Goal: Task Accomplishment & Management: Manage account settings

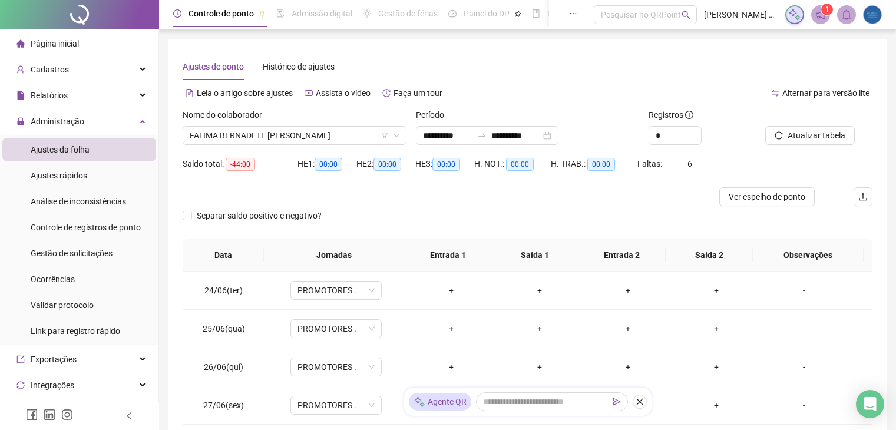
click at [227, 127] on span "FATIMA BERNADETE [PERSON_NAME]" at bounding box center [295, 136] width 210 height 18
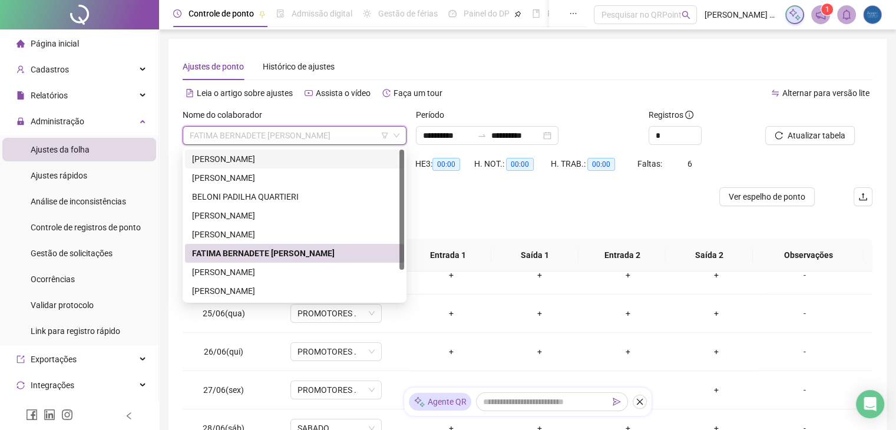
click at [225, 158] on div "[PERSON_NAME]" at bounding box center [294, 159] width 205 height 13
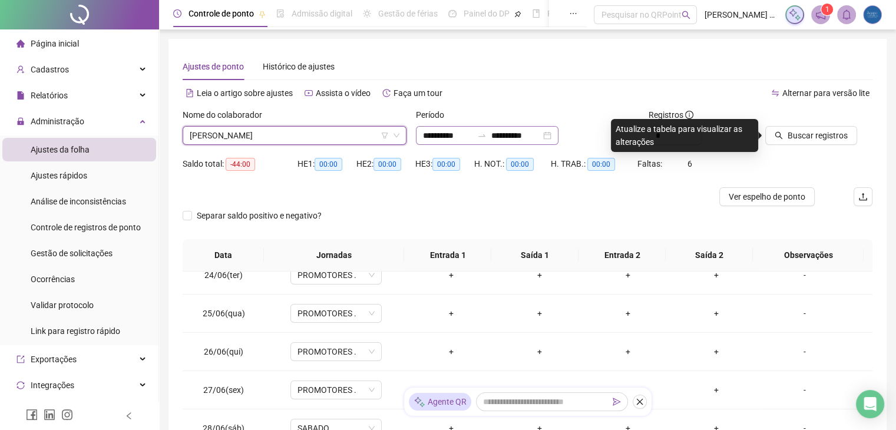
click at [558, 137] on div "**********" at bounding box center [487, 135] width 143 height 19
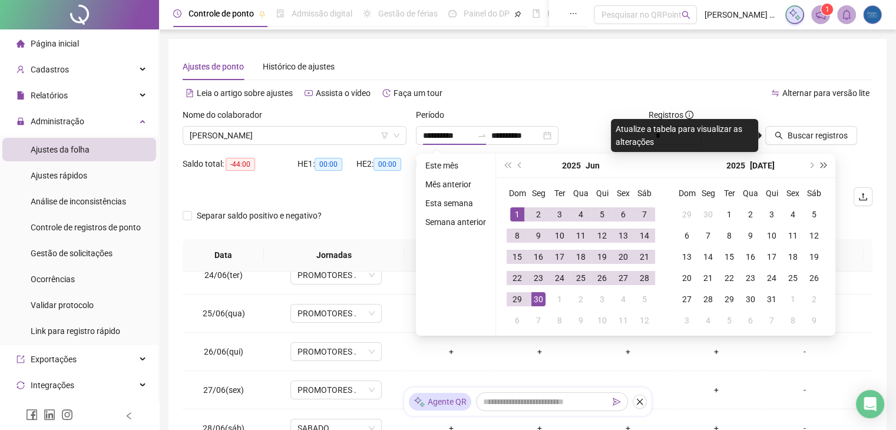
click at [826, 164] on button "super-next-year" at bounding box center [823, 166] width 13 height 24
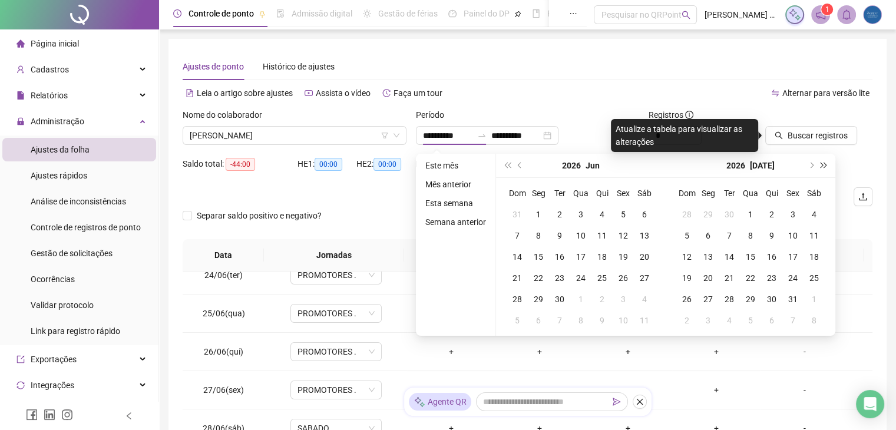
click at [825, 160] on button "super-next-year" at bounding box center [823, 166] width 13 height 24
type input "**********"
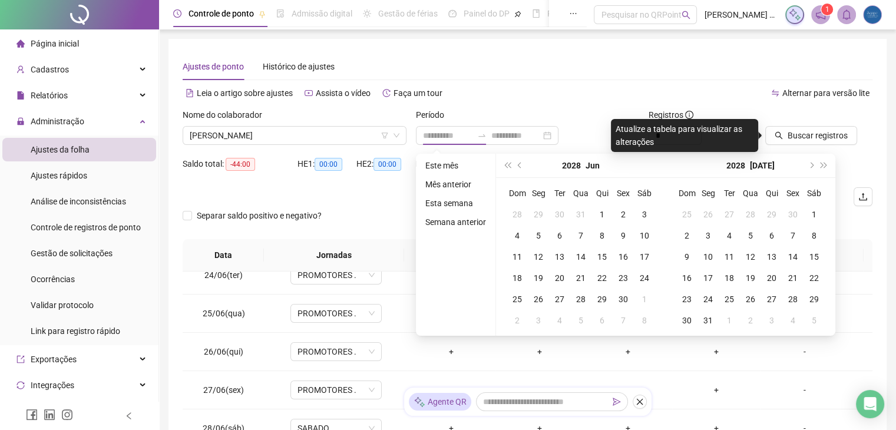
type input "**********"
click at [513, 163] on button "prev-year" at bounding box center [519, 166] width 13 height 24
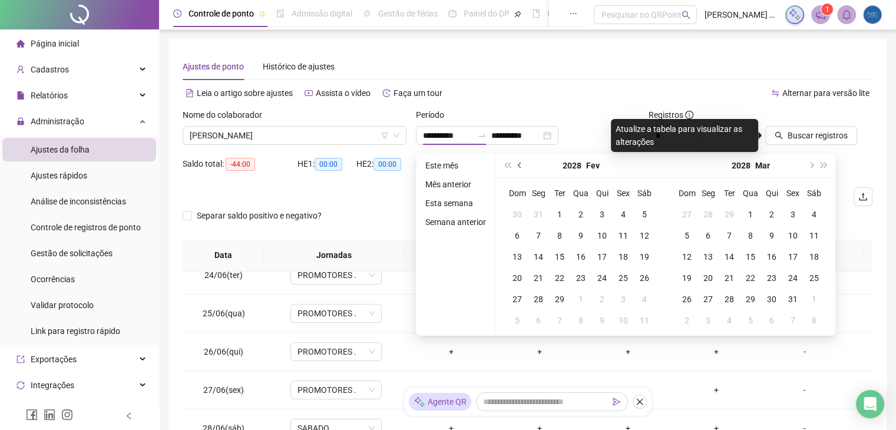
click at [513, 163] on button "prev-year" at bounding box center [519, 166] width 13 height 24
click at [509, 163] on button "super-prev-year" at bounding box center [507, 166] width 13 height 24
click at [509, 163] on span "super-prev-year" at bounding box center [507, 166] width 6 height 6
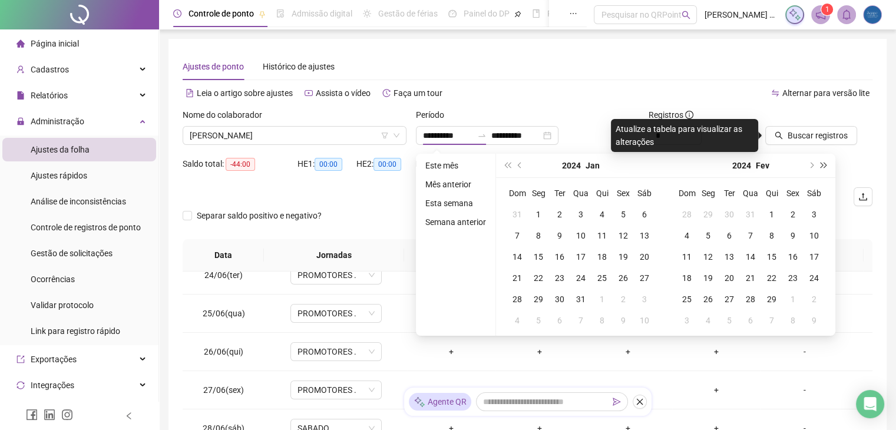
click at [827, 158] on button "super-next-year" at bounding box center [823, 166] width 13 height 24
click at [806, 163] on button "next-year" at bounding box center [810, 166] width 13 height 24
click at [806, 161] on button "next-year" at bounding box center [810, 166] width 13 height 24
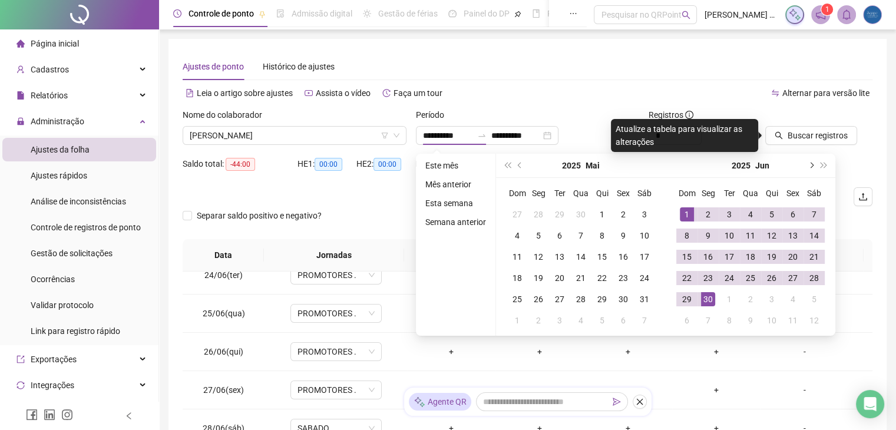
click at [806, 161] on button "next-year" at bounding box center [810, 166] width 13 height 24
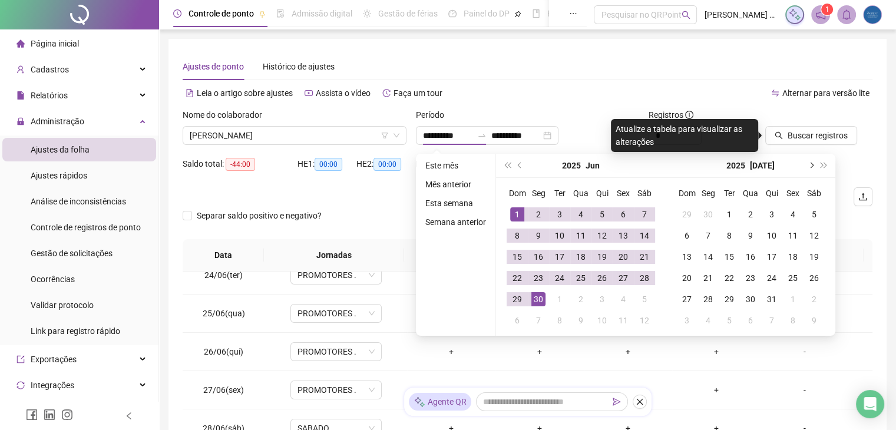
click at [806, 161] on button "next-year" at bounding box center [810, 166] width 13 height 24
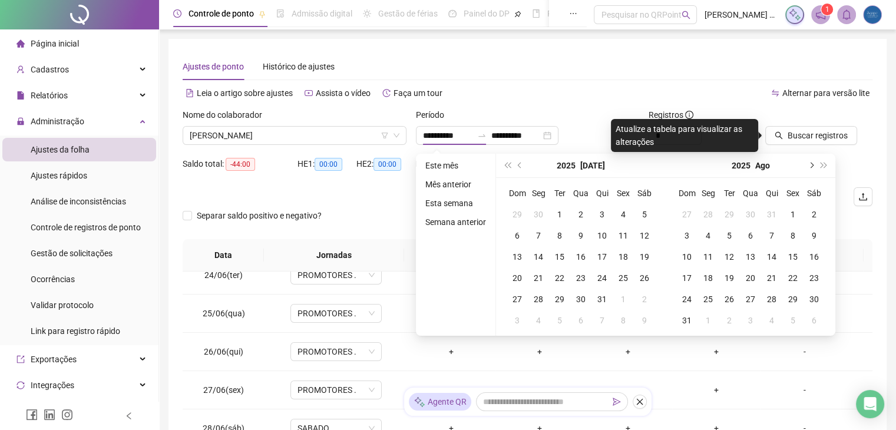
click at [806, 161] on button "next-year" at bounding box center [810, 166] width 13 height 24
type input "**********"
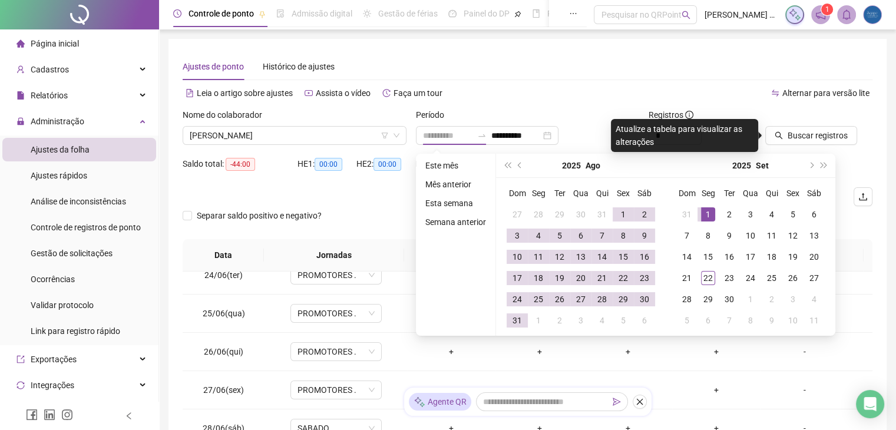
click at [705, 214] on div "1" at bounding box center [708, 214] width 14 height 14
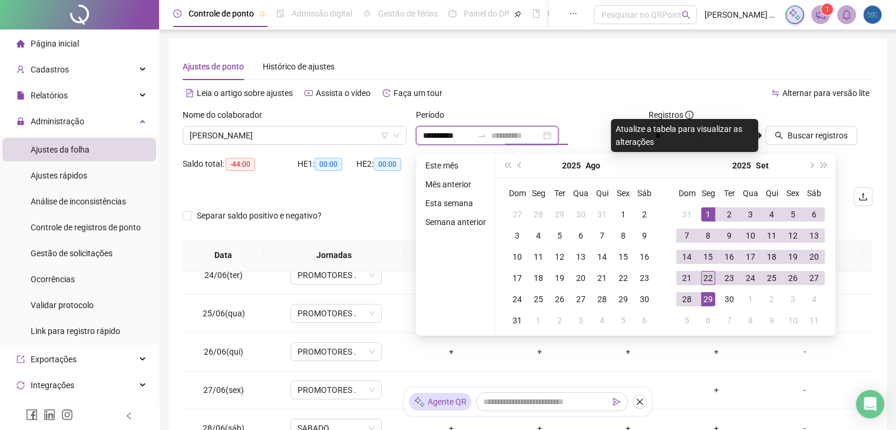
type input "**********"
click at [709, 281] on div "22" at bounding box center [708, 278] width 14 height 14
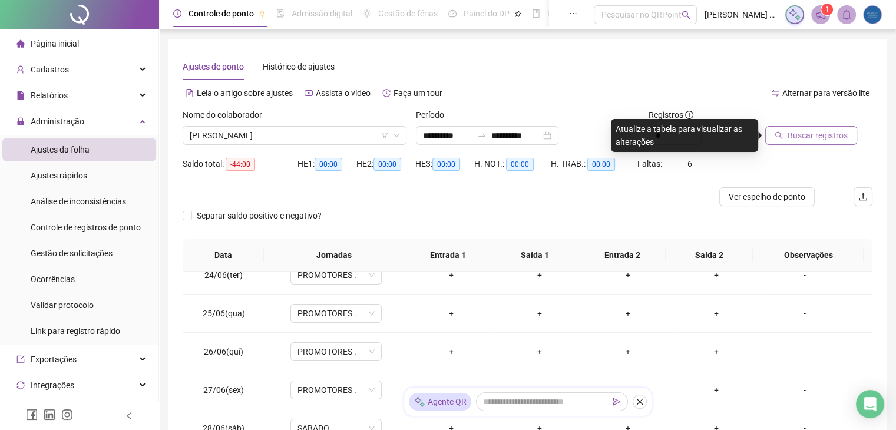
click at [821, 137] on span "Buscar registros" at bounding box center [817, 135] width 60 height 13
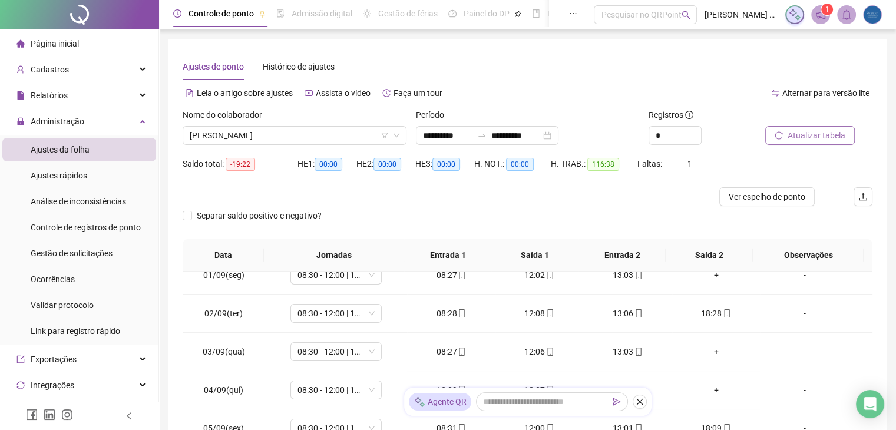
scroll to position [0, 0]
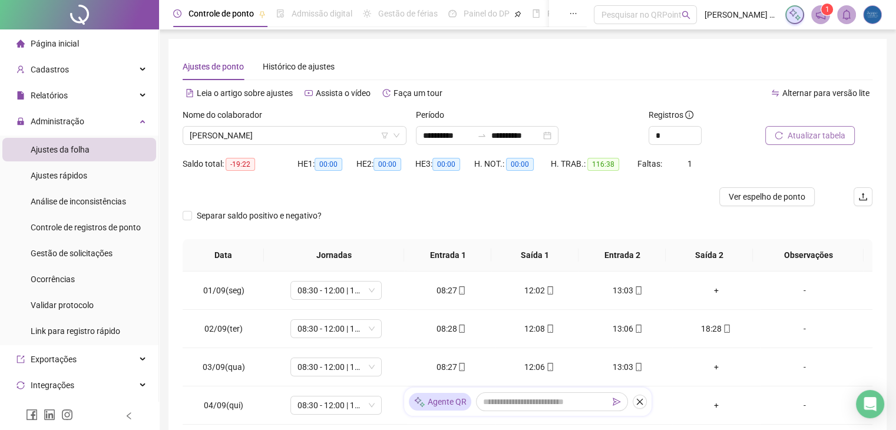
click at [869, 254] on th at bounding box center [867, 255] width 9 height 32
click at [707, 285] on div "+" at bounding box center [715, 290] width 69 height 13
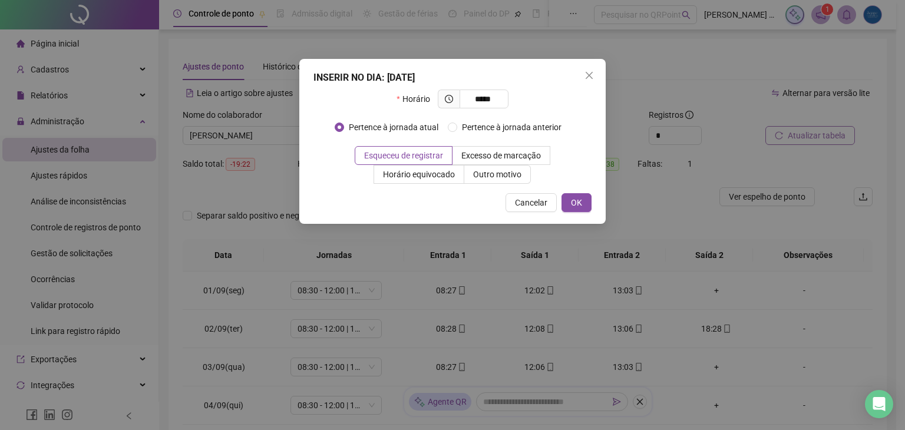
type input "*****"
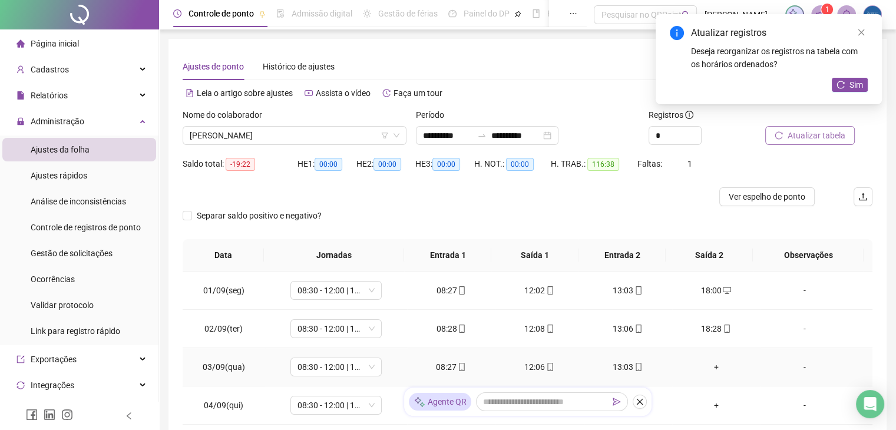
click at [703, 369] on div "+" at bounding box center [715, 366] width 69 height 13
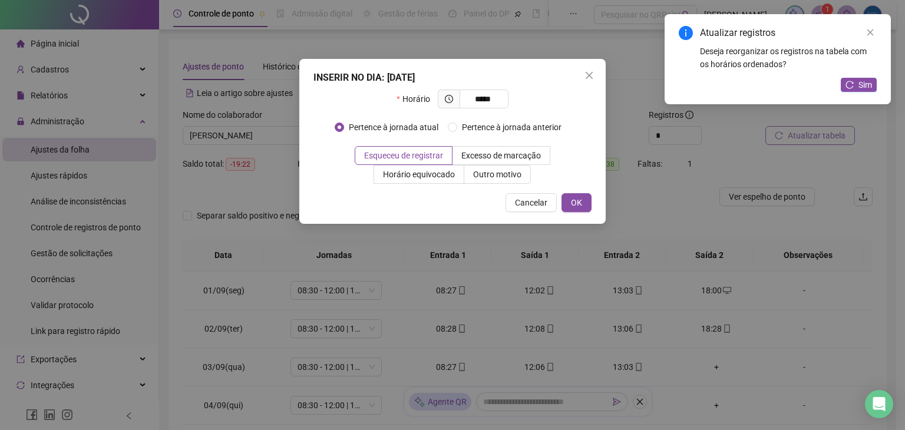
type input "*****"
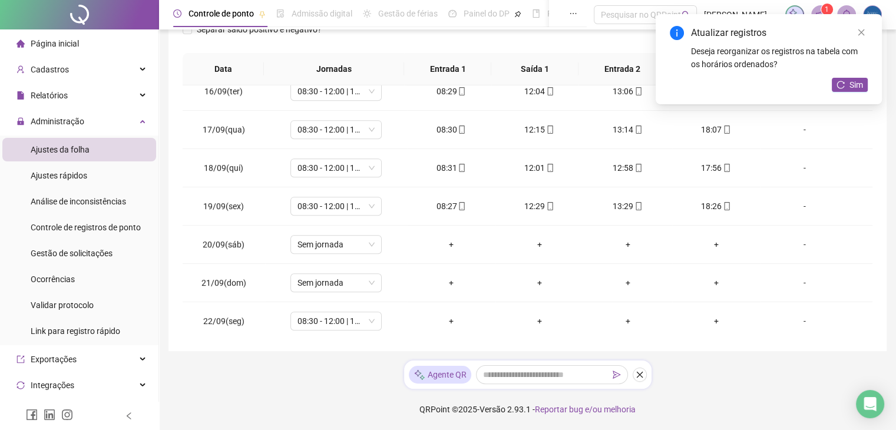
scroll to position [588, 0]
click at [854, 81] on span "Sim" at bounding box center [856, 84] width 14 height 13
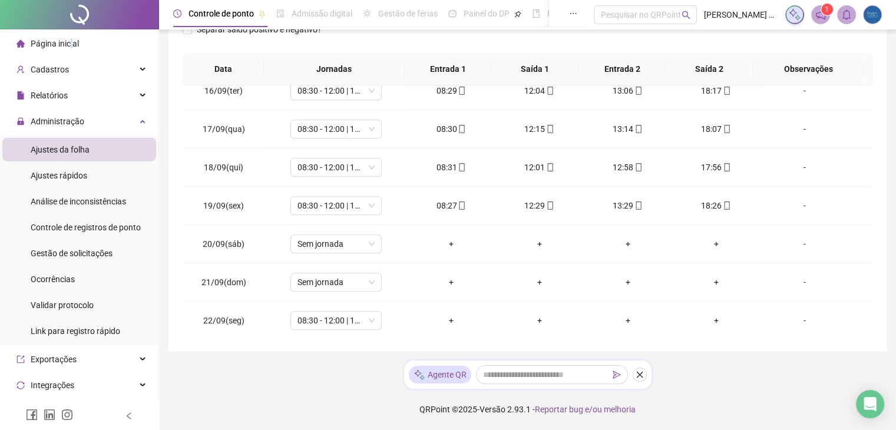
click at [68, 41] on span "Página inicial" at bounding box center [55, 43] width 48 height 9
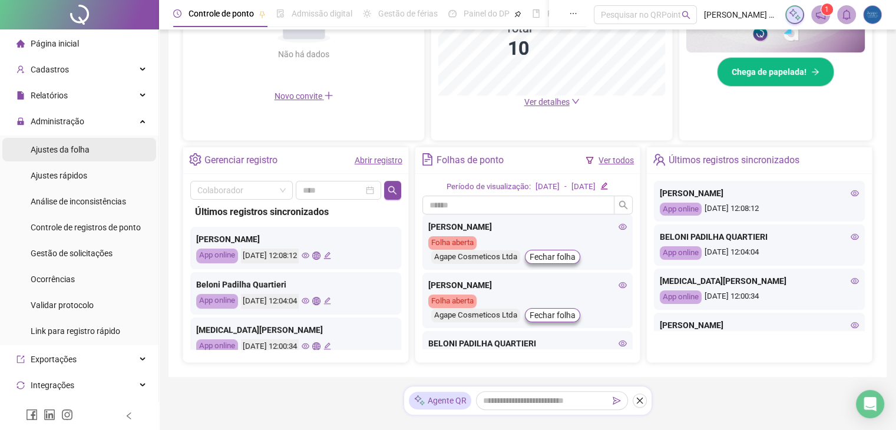
click at [78, 149] on span "Ajustes da folha" at bounding box center [60, 149] width 59 height 9
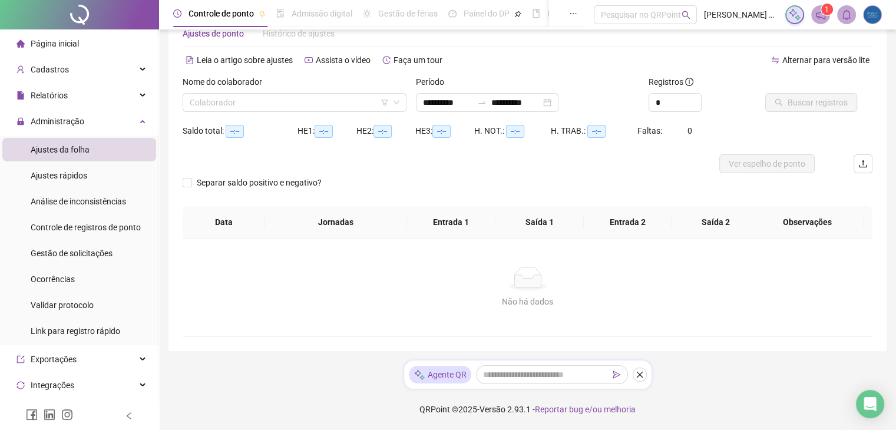
scroll to position [33, 0]
click at [304, 107] on input "search" at bounding box center [289, 103] width 199 height 18
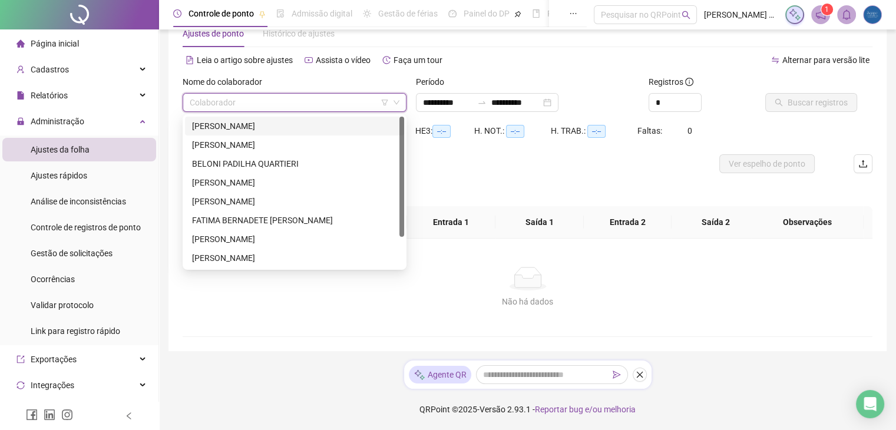
click at [259, 122] on div "[PERSON_NAME]" at bounding box center [294, 126] width 205 height 13
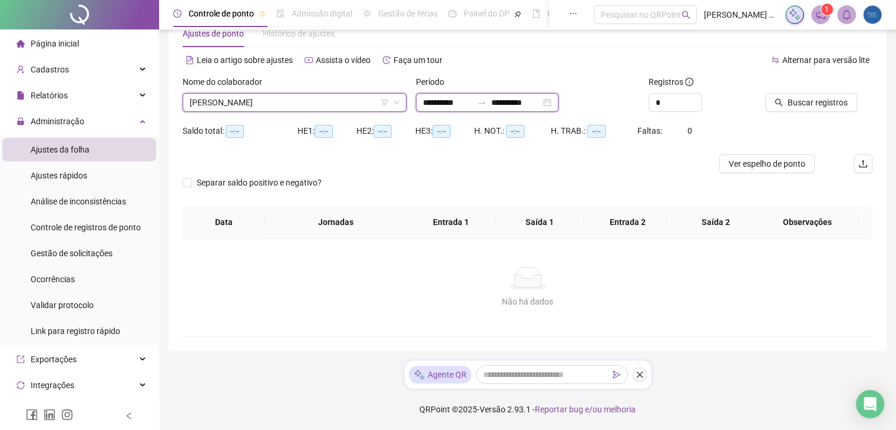
click at [522, 104] on input "**********" at bounding box center [515, 102] width 49 height 13
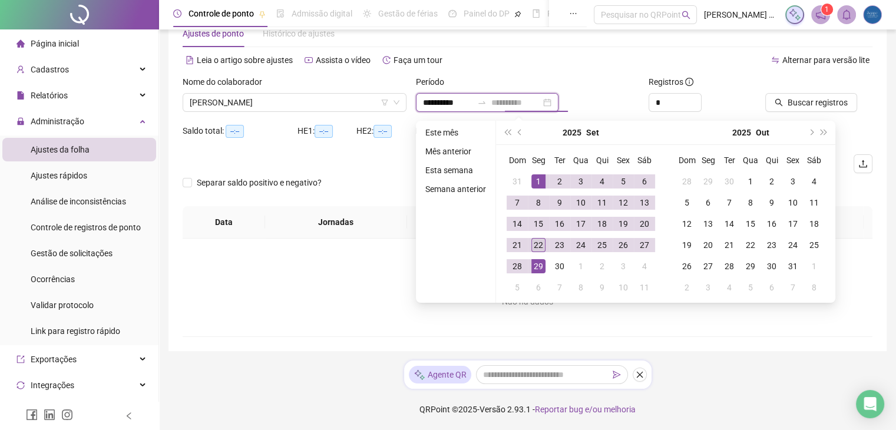
type input "**********"
click at [531, 245] on div "22" at bounding box center [538, 245] width 14 height 14
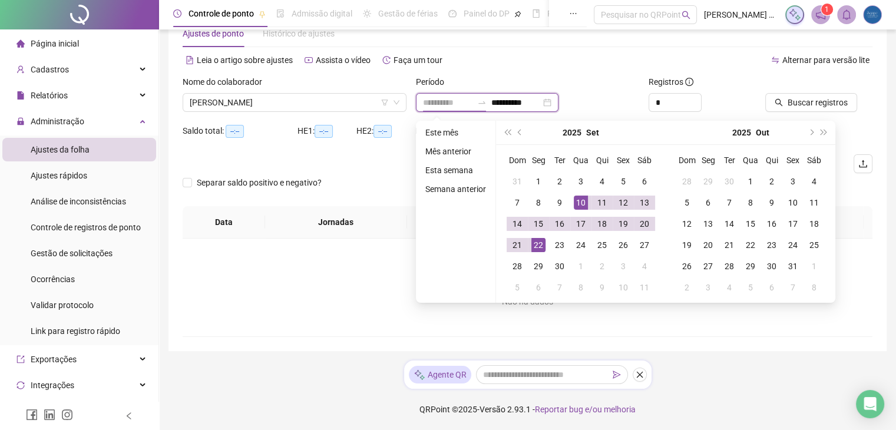
type input "**********"
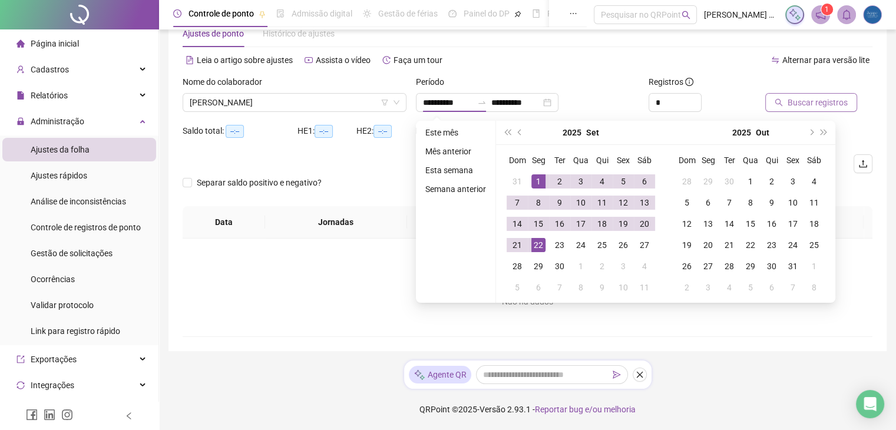
click at [811, 106] on span "Buscar registros" at bounding box center [817, 102] width 60 height 13
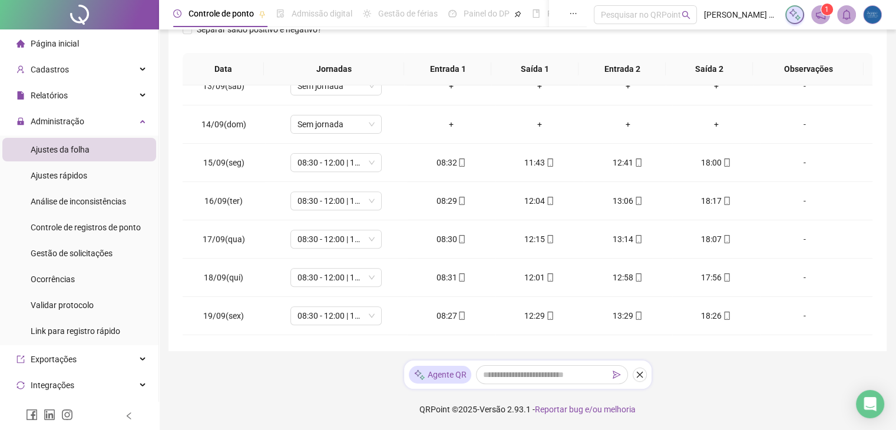
scroll to position [588, 0]
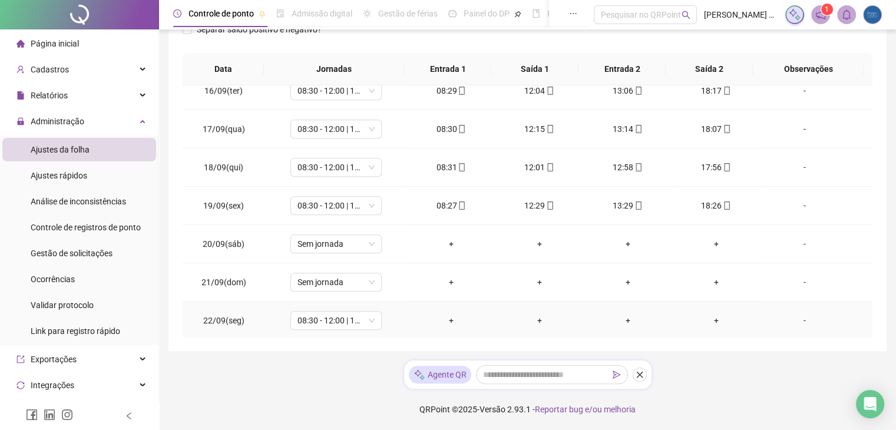
click at [445, 319] on div "+" at bounding box center [450, 320] width 69 height 13
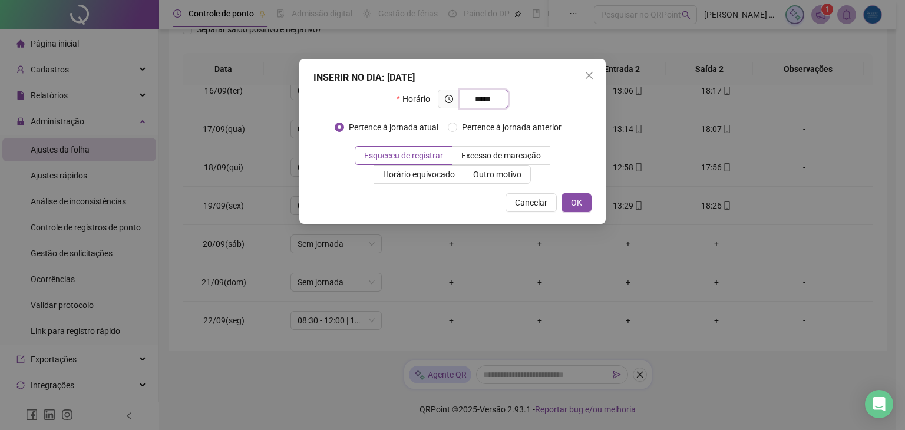
type input "*****"
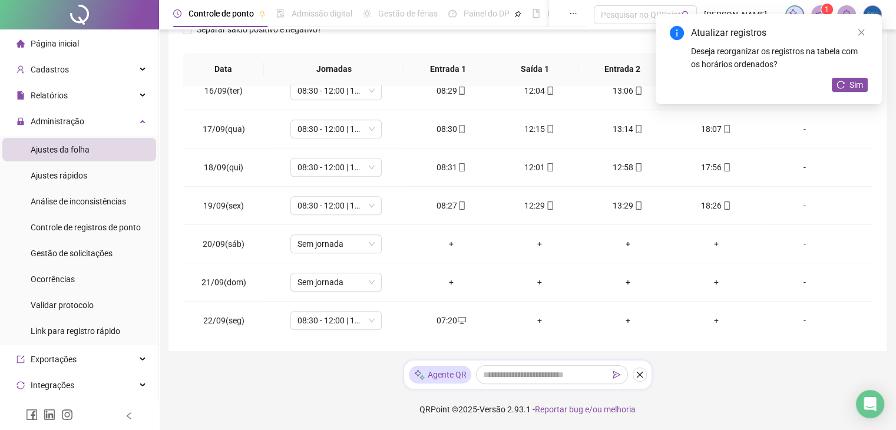
click at [850, 94] on div "Atualizar registros Deseja reorganizar os registros na tabela com os horários o…" at bounding box center [768, 59] width 226 height 90
click at [850, 84] on span "Sim" at bounding box center [856, 84] width 14 height 13
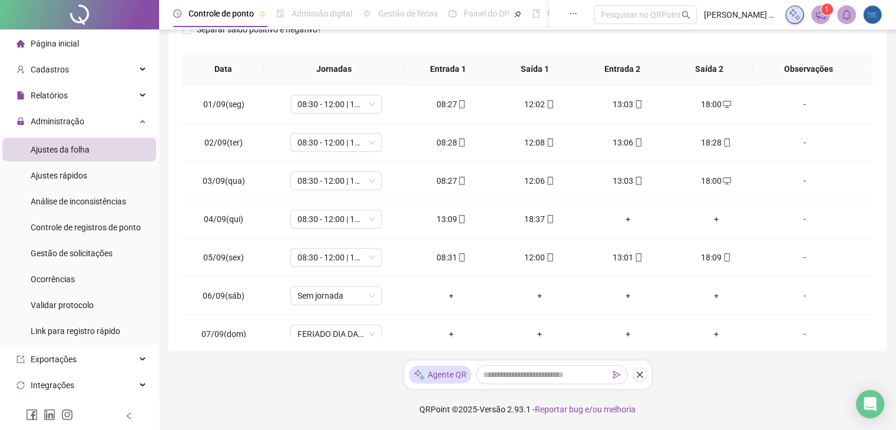
scroll to position [0, 0]
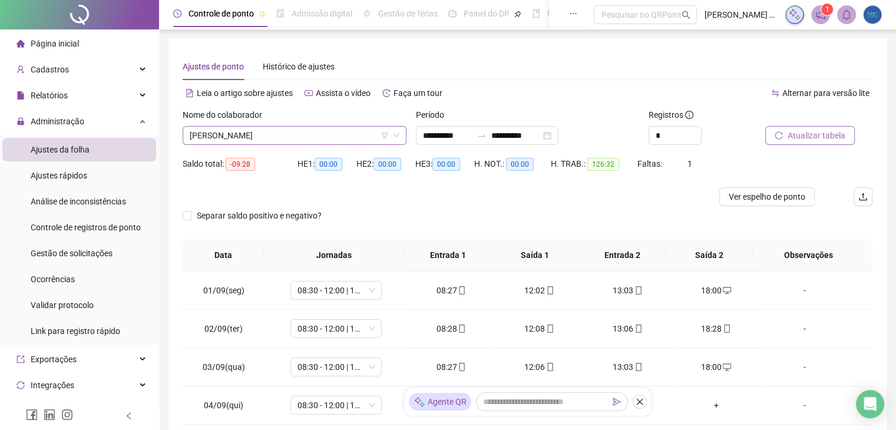
click at [223, 141] on span "[PERSON_NAME]" at bounding box center [295, 136] width 210 height 18
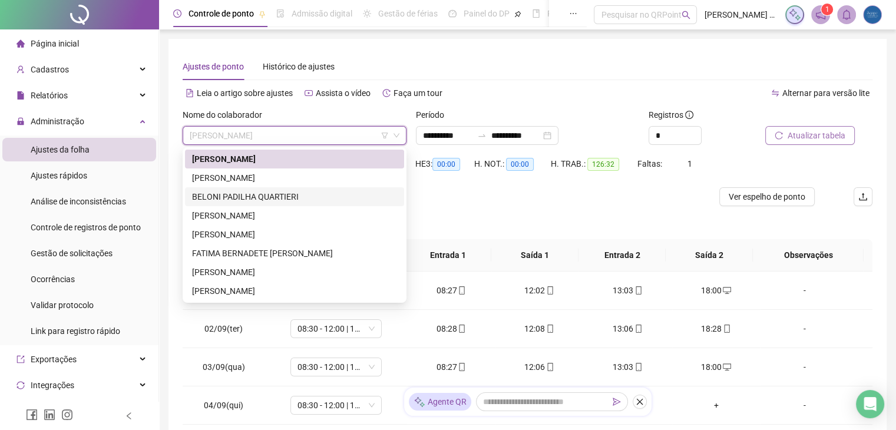
click at [238, 195] on div "BELONI PADILHA QUARTIERI" at bounding box center [294, 196] width 205 height 13
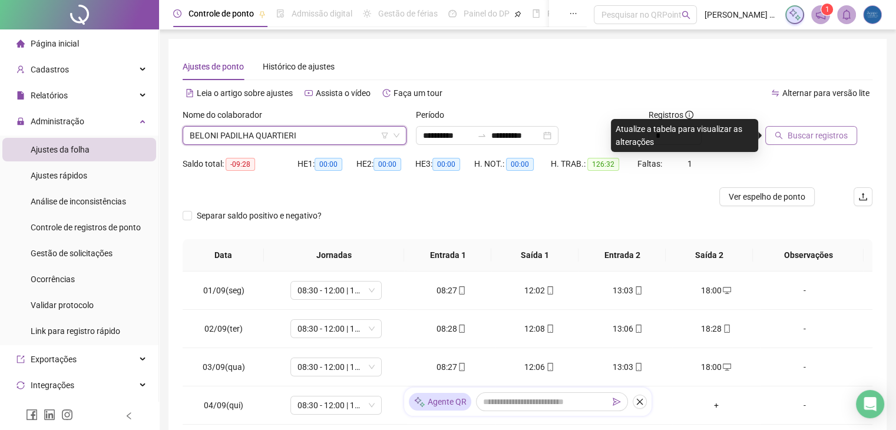
click at [825, 134] on span "Buscar registros" at bounding box center [817, 135] width 60 height 13
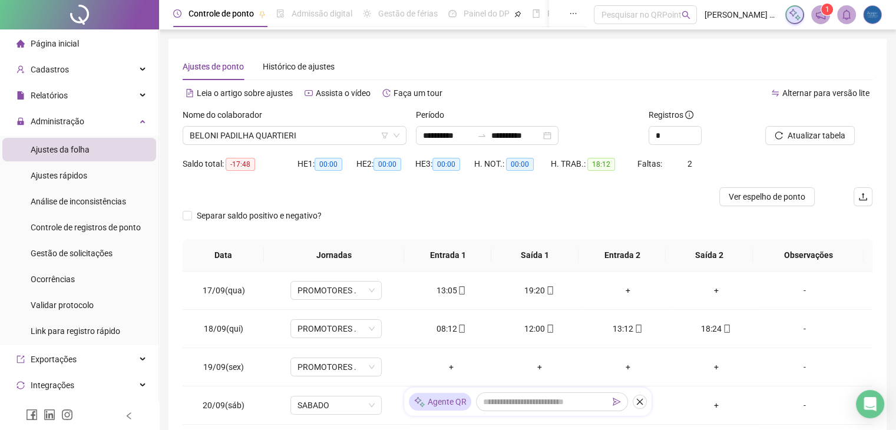
click at [68, 145] on span "Ajustes da folha" at bounding box center [60, 149] width 59 height 9
click at [319, 135] on span "BELONI PADILHA QUARTIERI" at bounding box center [295, 136] width 210 height 18
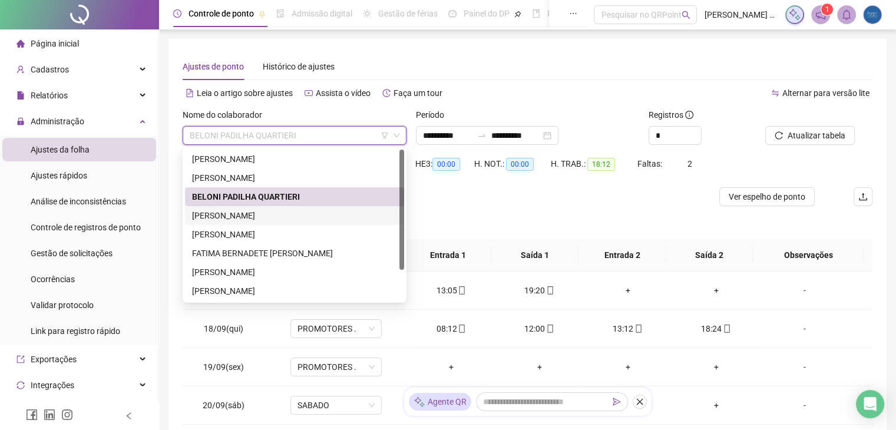
click at [282, 220] on div "[PERSON_NAME]" at bounding box center [294, 215] width 205 height 13
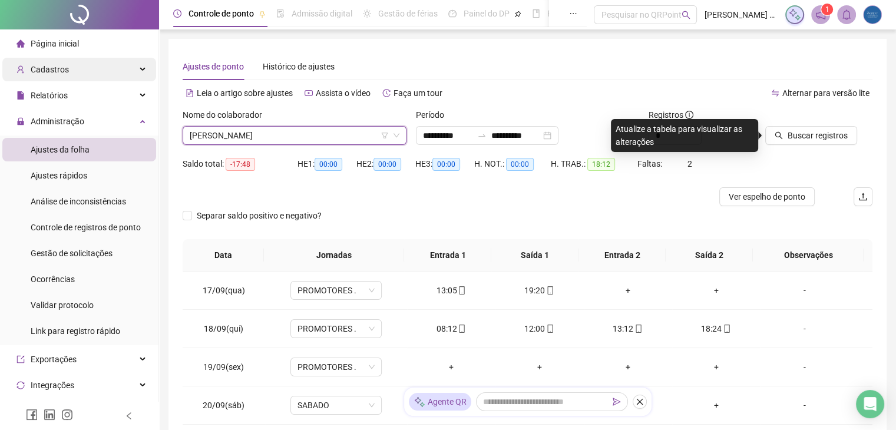
click at [57, 69] on span "Cadastros" at bounding box center [50, 69] width 38 height 9
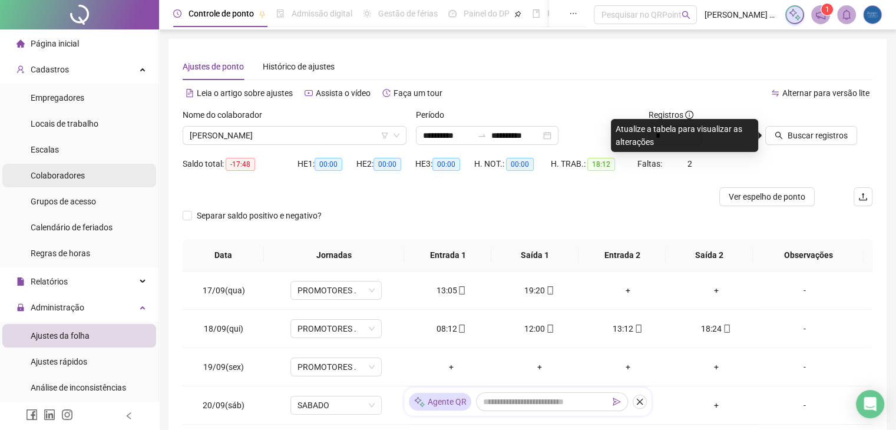
click at [51, 178] on span "Colaboradores" at bounding box center [58, 175] width 54 height 9
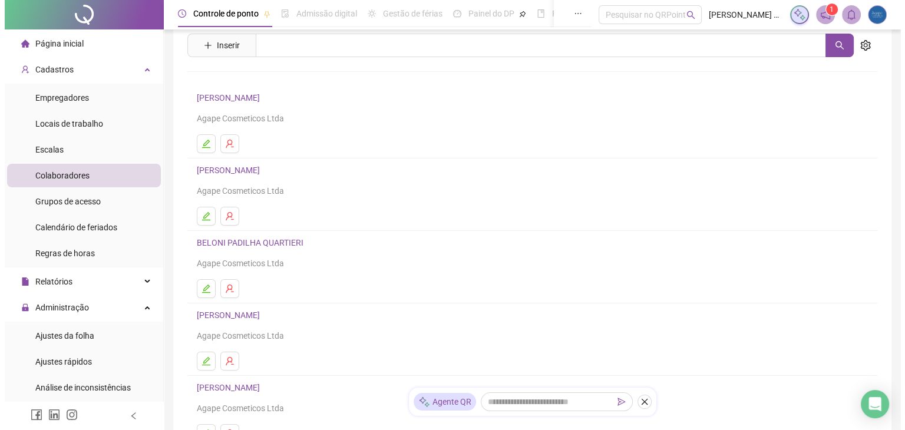
scroll to position [39, 0]
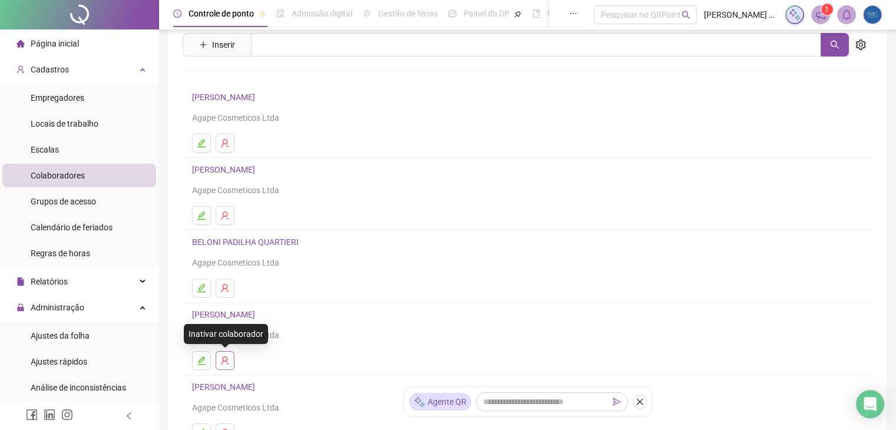
click at [221, 357] on icon "user-delete" at bounding box center [224, 360] width 9 height 9
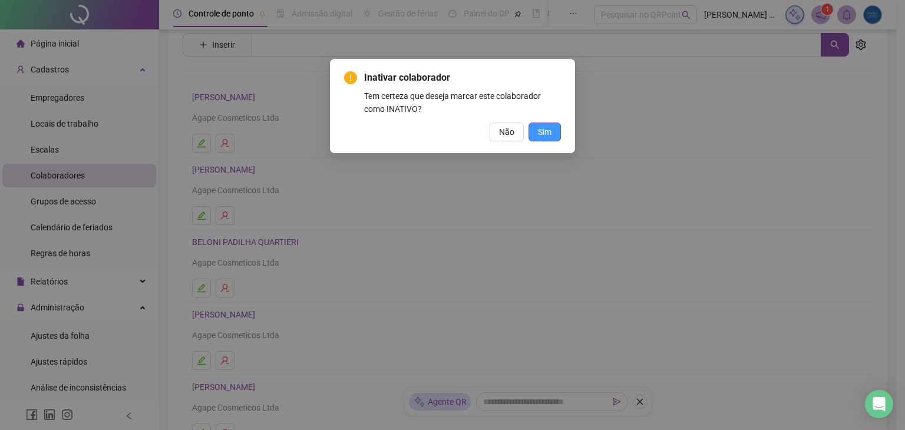
click at [546, 132] on span "Sim" at bounding box center [545, 131] width 14 height 13
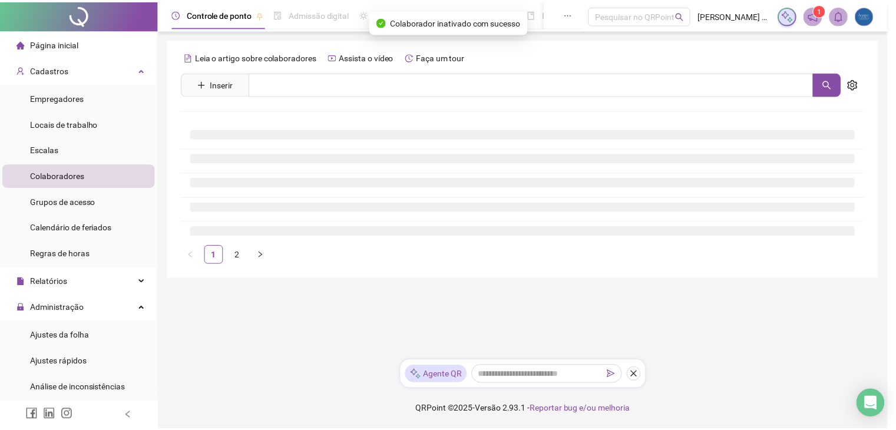
scroll to position [0, 0]
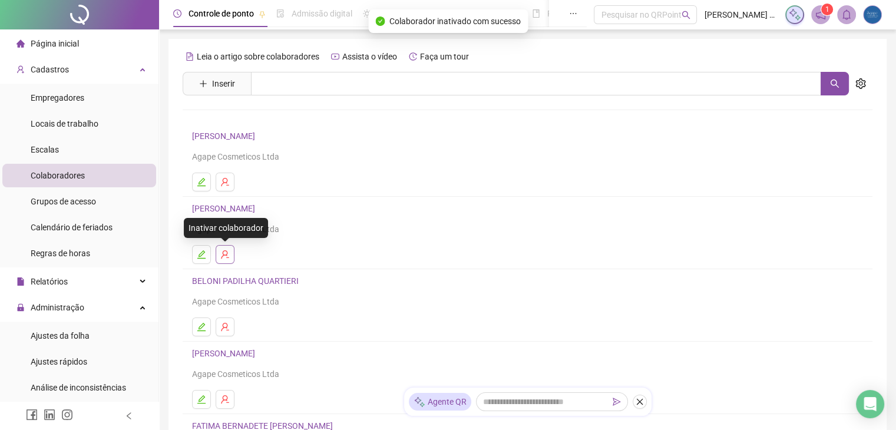
click at [230, 253] on button "button" at bounding box center [225, 254] width 19 height 19
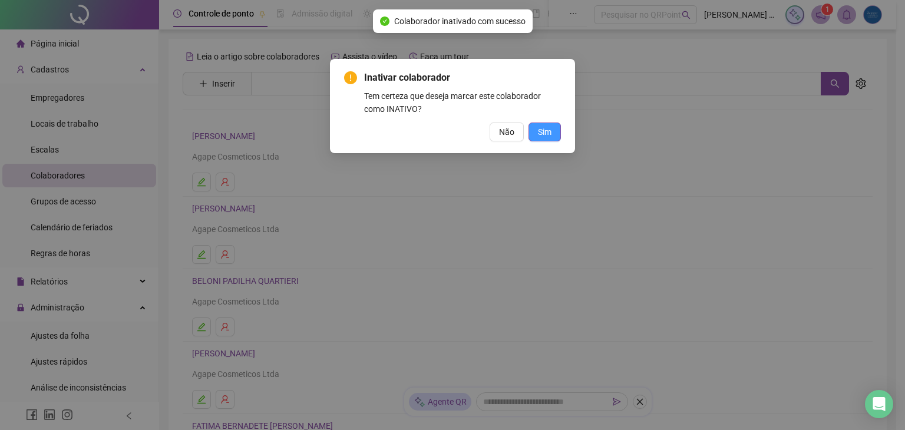
click at [552, 132] on button "Sim" at bounding box center [544, 131] width 32 height 19
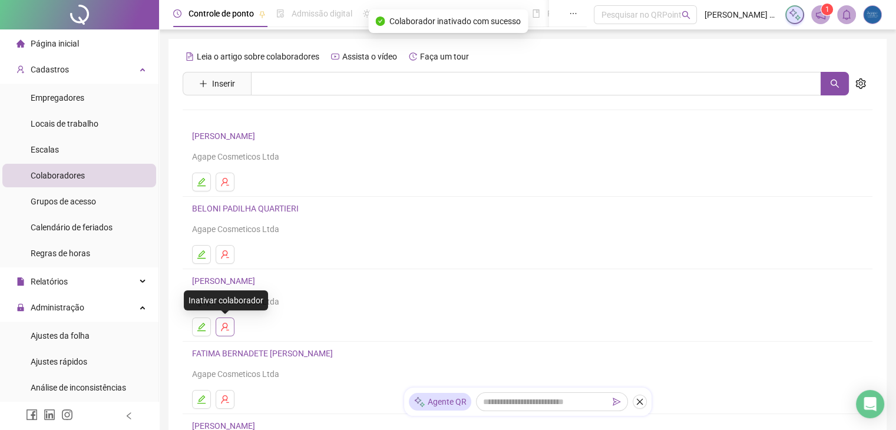
click at [228, 325] on button "button" at bounding box center [225, 326] width 19 height 19
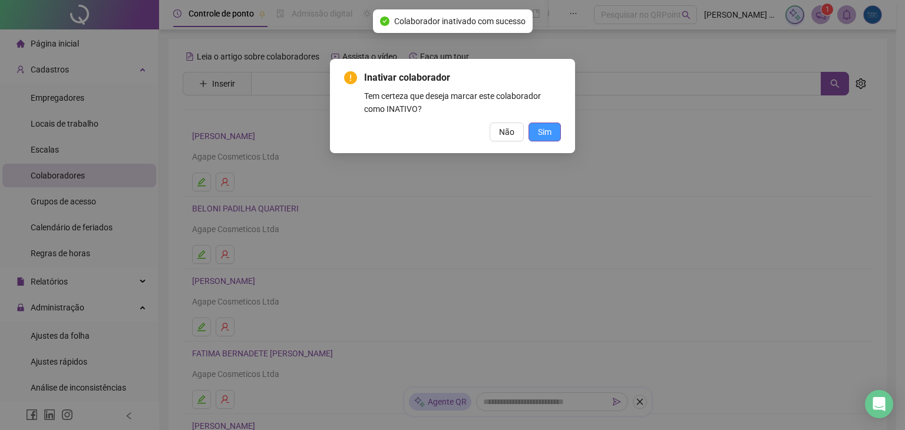
click at [541, 131] on span "Sim" at bounding box center [545, 131] width 14 height 13
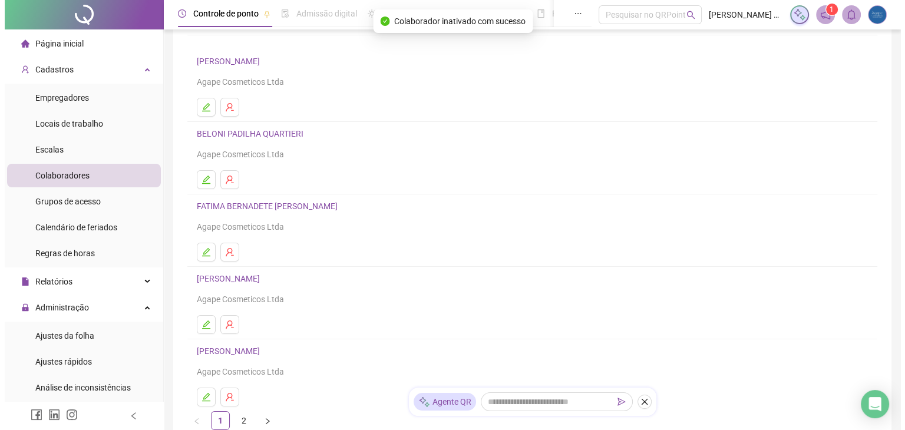
scroll to position [167, 0]
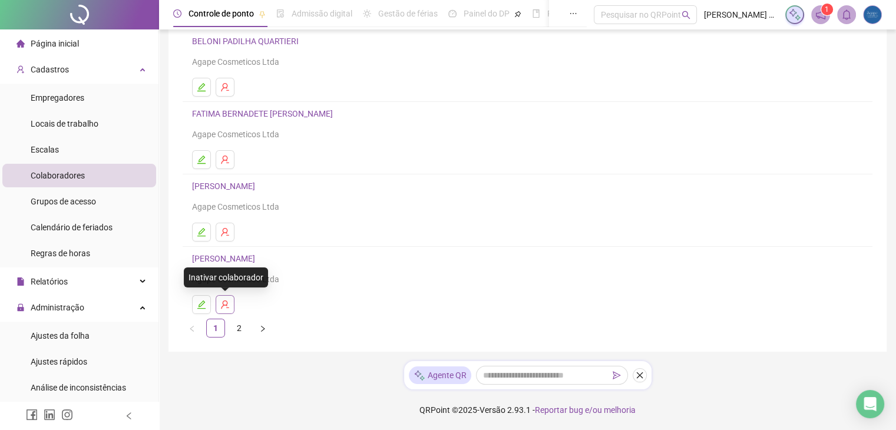
click at [224, 300] on icon "user-delete" at bounding box center [224, 304] width 9 height 9
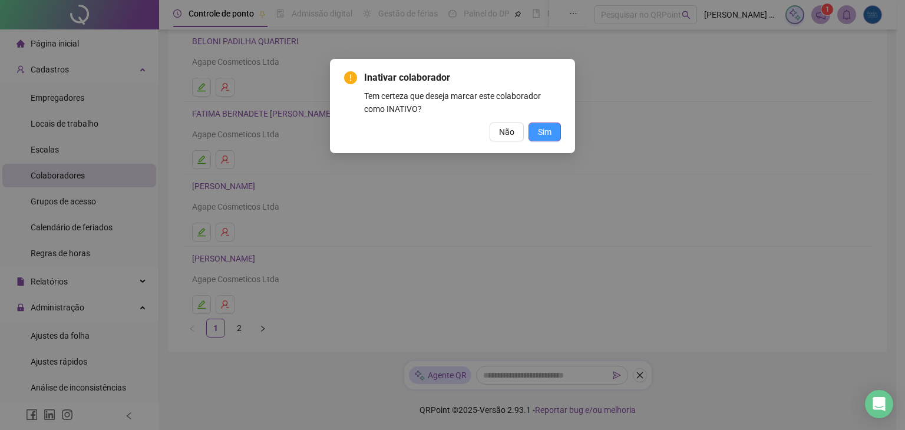
click at [546, 132] on span "Sim" at bounding box center [545, 131] width 14 height 13
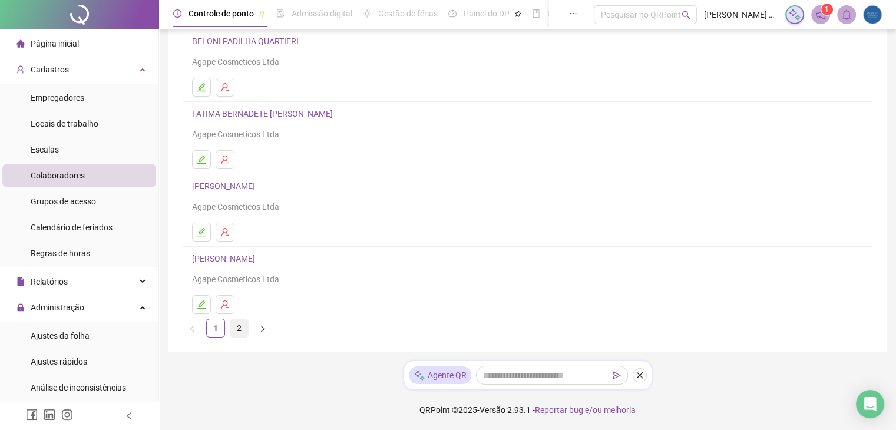
click at [236, 330] on link "2" at bounding box center [239, 328] width 18 height 18
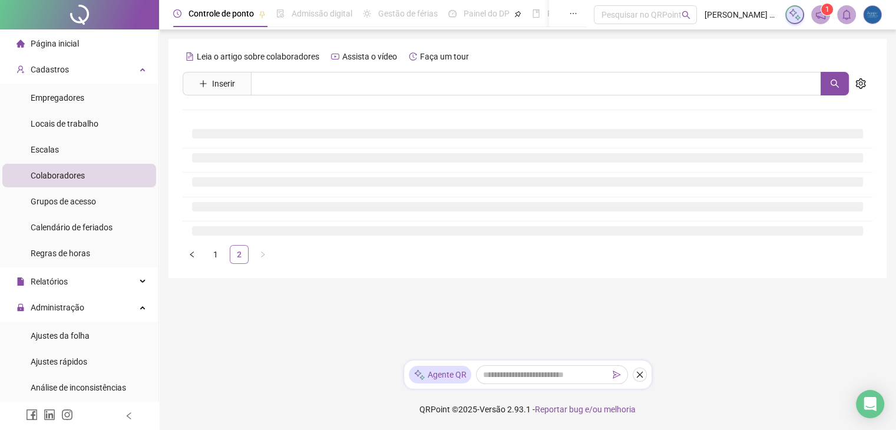
scroll to position [0, 0]
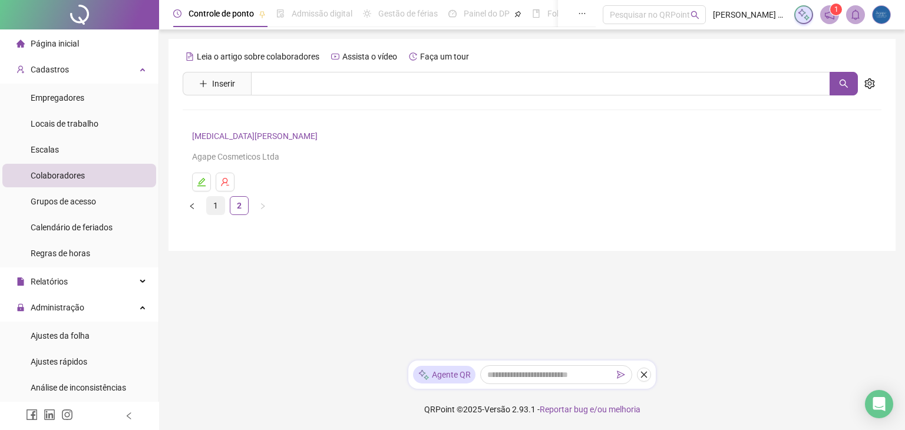
click at [207, 204] on link "1" at bounding box center [216, 206] width 18 height 18
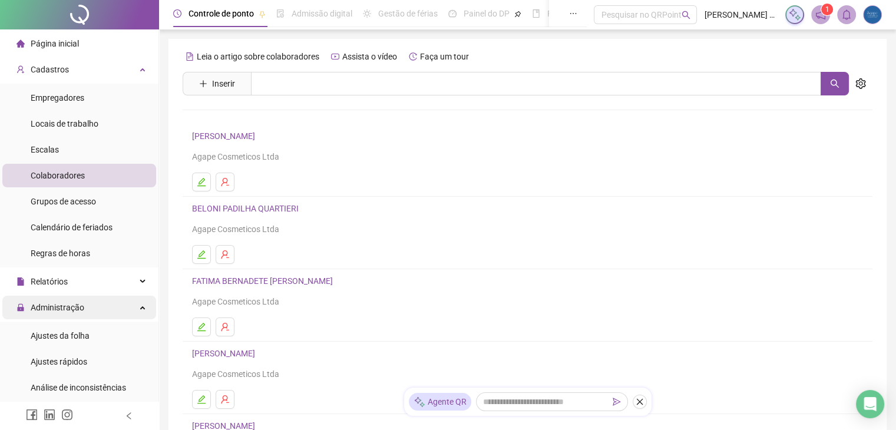
click at [72, 307] on span "Administração" at bounding box center [58, 307] width 54 height 9
click at [65, 303] on span "Administração" at bounding box center [58, 307] width 54 height 9
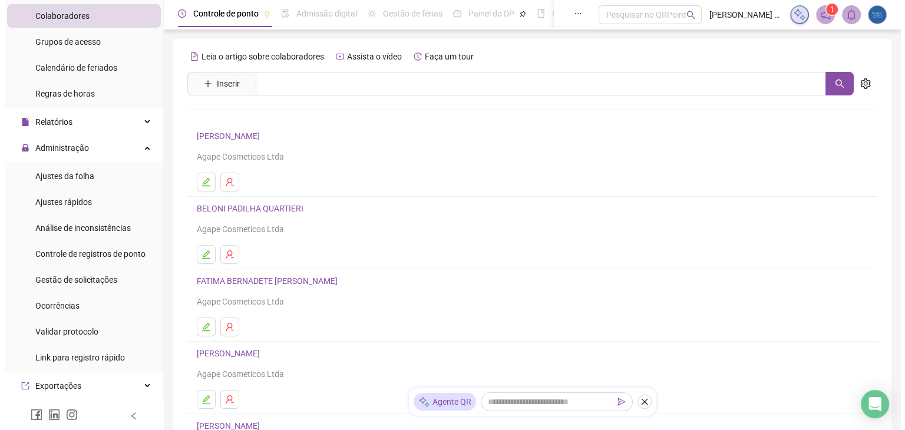
scroll to position [163, 0]
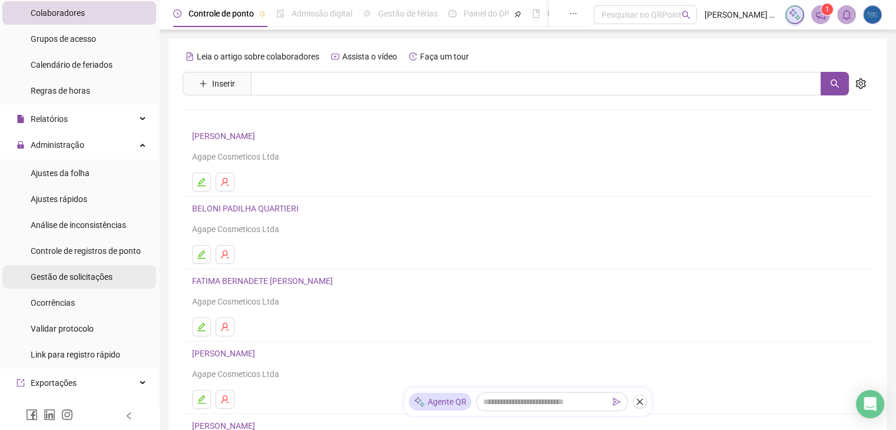
click at [76, 279] on span "Gestão de solicitações" at bounding box center [72, 276] width 82 height 9
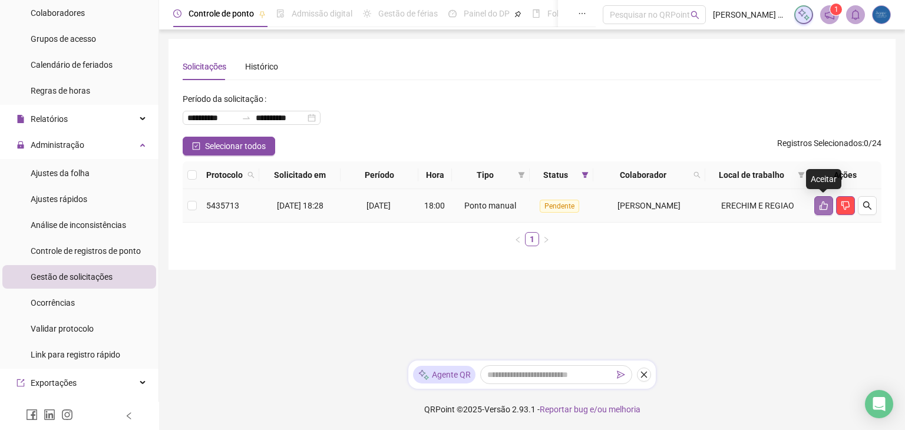
click at [826, 203] on icon "like" at bounding box center [823, 205] width 8 height 9
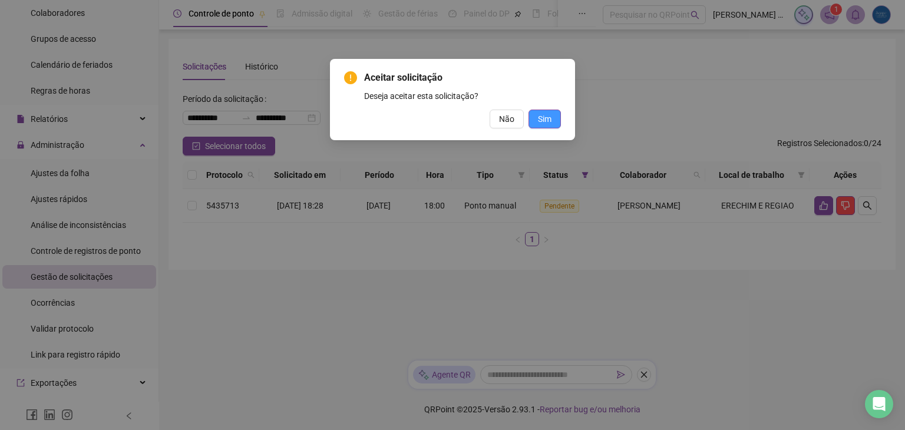
click at [538, 118] on span "Sim" at bounding box center [545, 118] width 14 height 13
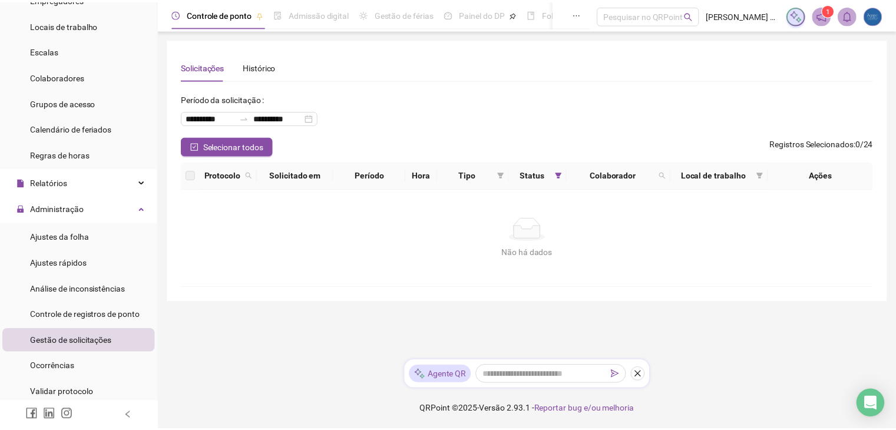
scroll to position [97, 0]
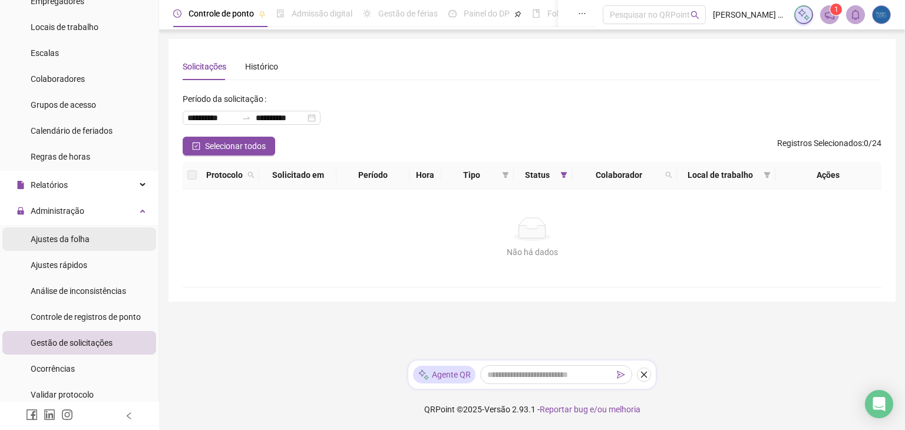
click at [82, 234] on span "Ajustes da folha" at bounding box center [60, 238] width 59 height 9
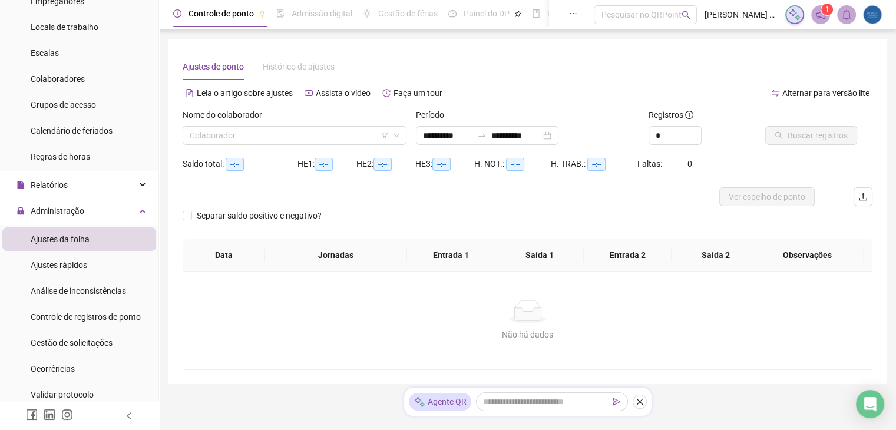
type input "**********"
click at [247, 132] on input "search" at bounding box center [289, 136] width 199 height 18
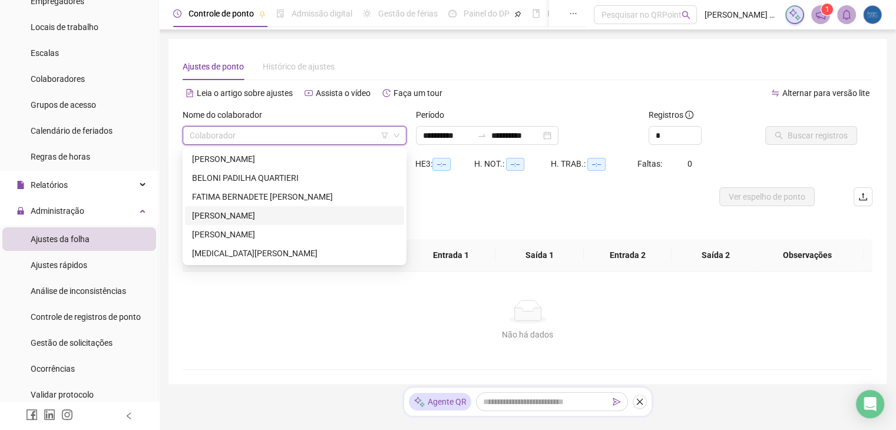
click at [220, 218] on div "[PERSON_NAME]" at bounding box center [294, 215] width 205 height 13
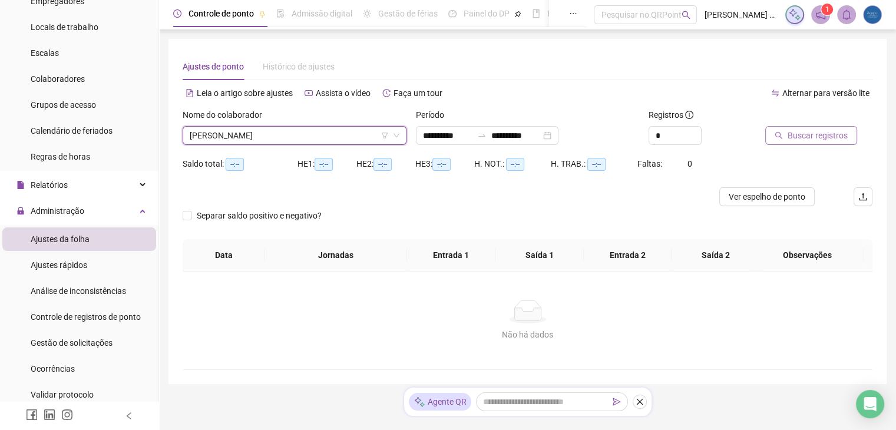
click at [806, 136] on span "Buscar registros" at bounding box center [817, 135] width 60 height 13
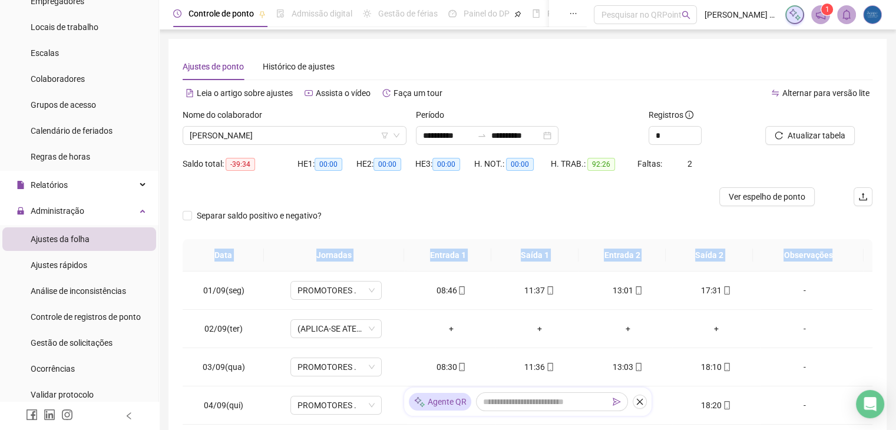
drag, startPoint x: 895, startPoint y: 254, endPoint x: 902, endPoint y: 340, distance: 86.3
click at [895, 340] on html "**********" at bounding box center [448, 215] width 896 height 430
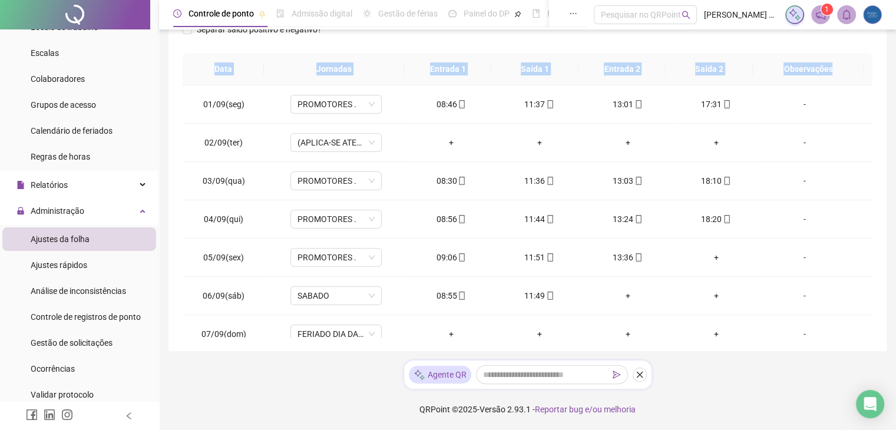
scroll to position [45, 0]
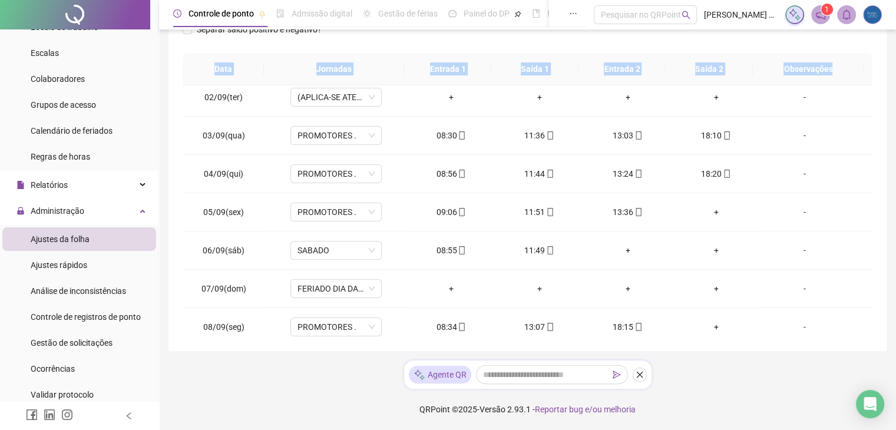
click at [893, 189] on div "**********" at bounding box center [527, 122] width 737 height 616
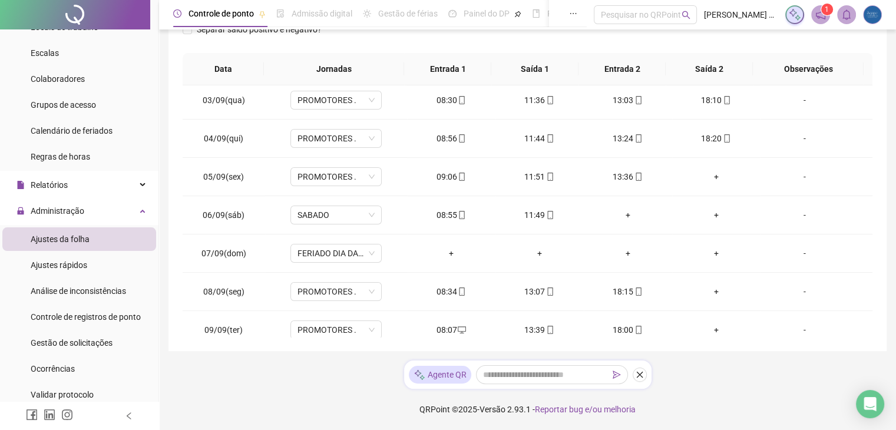
scroll to position [97, 0]
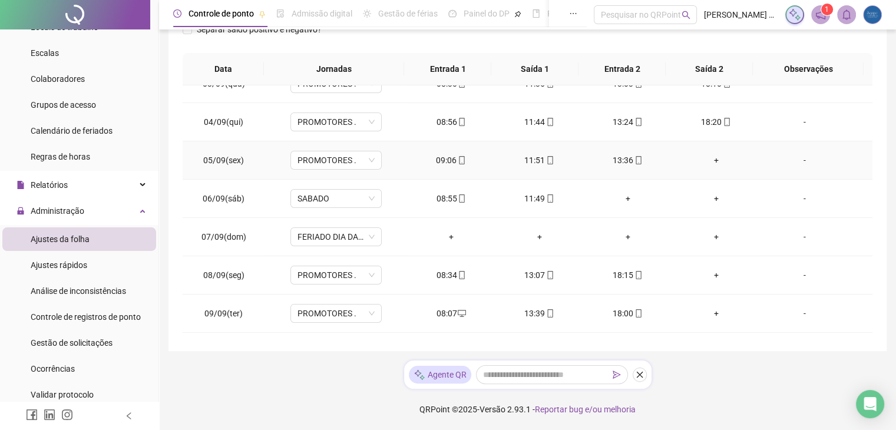
click at [714, 155] on div "+" at bounding box center [715, 160] width 69 height 13
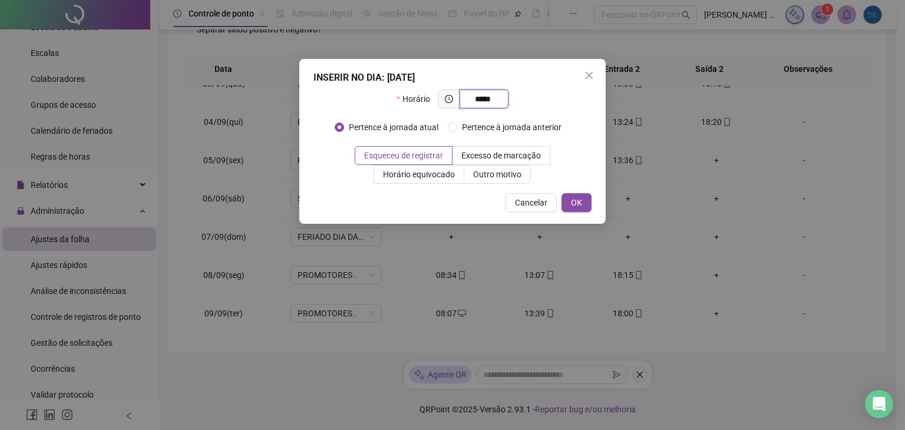
type input "*****"
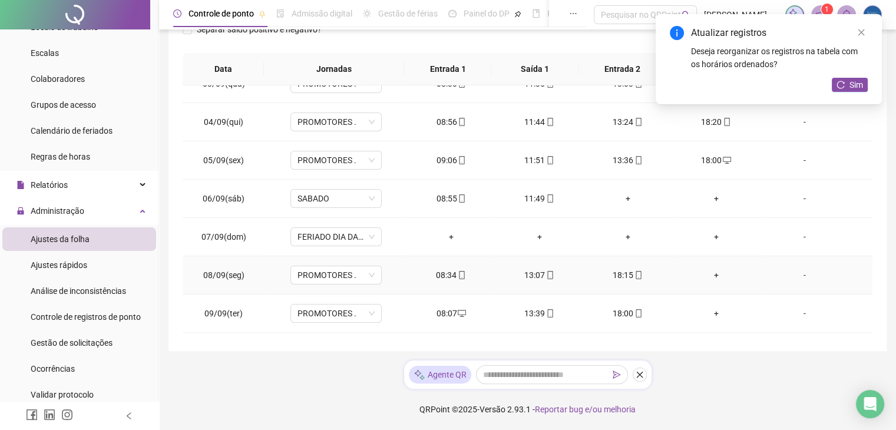
click at [707, 274] on div "+" at bounding box center [715, 275] width 69 height 13
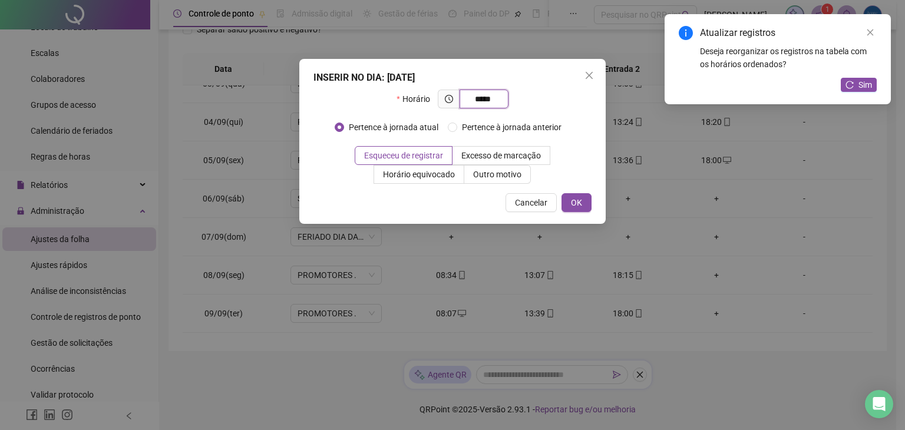
type input "*****"
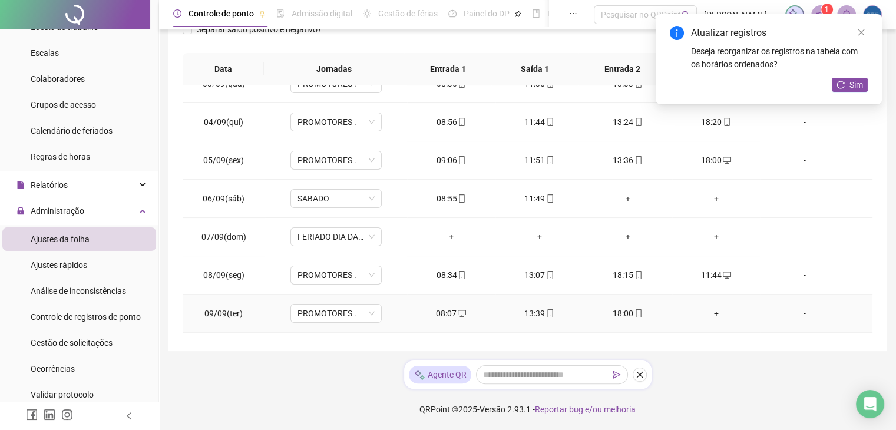
click at [704, 311] on div "+" at bounding box center [715, 313] width 69 height 13
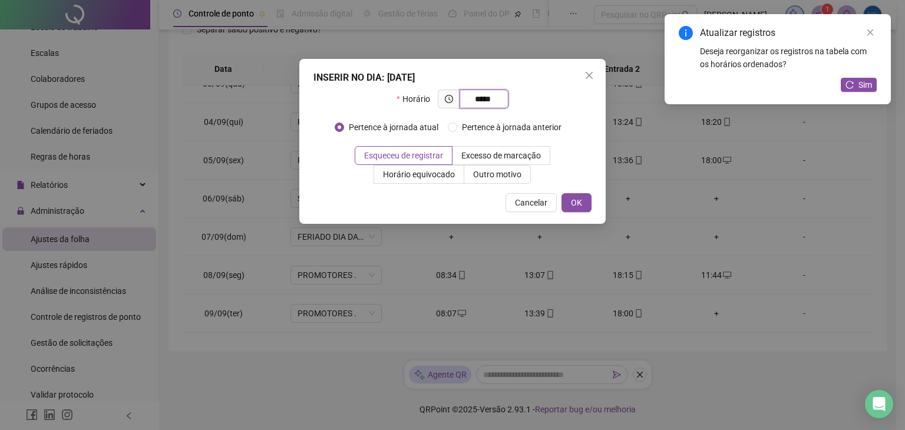
type input "*****"
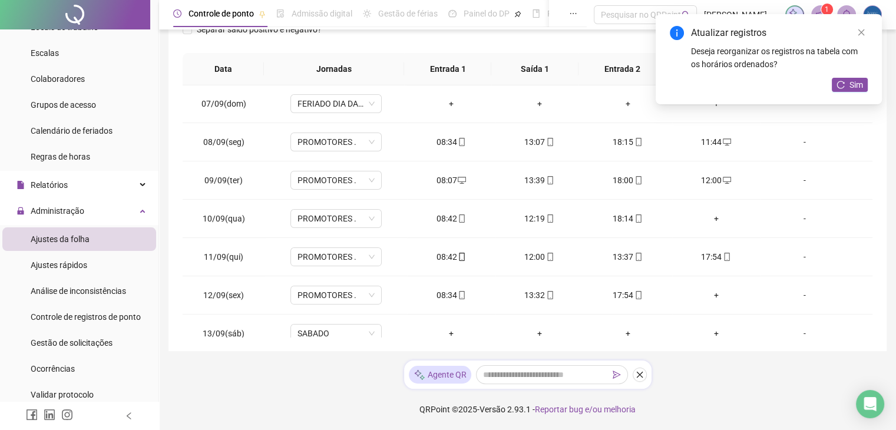
scroll to position [286, 0]
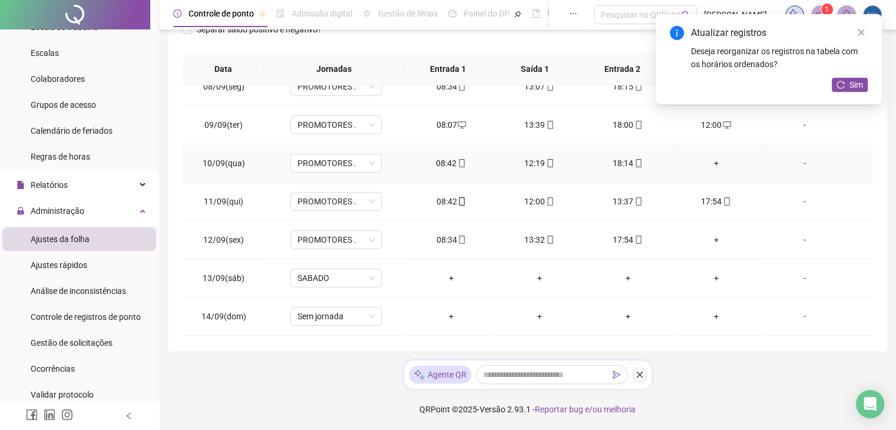
click at [704, 161] on div "+" at bounding box center [715, 163] width 69 height 13
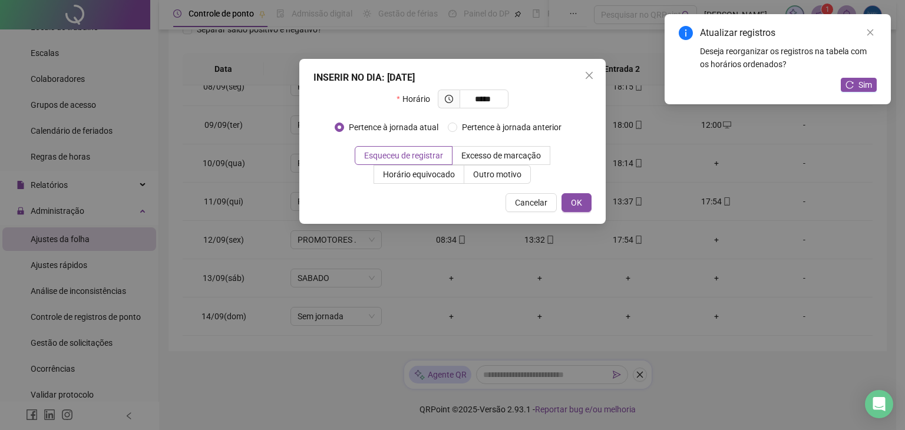
type input "*****"
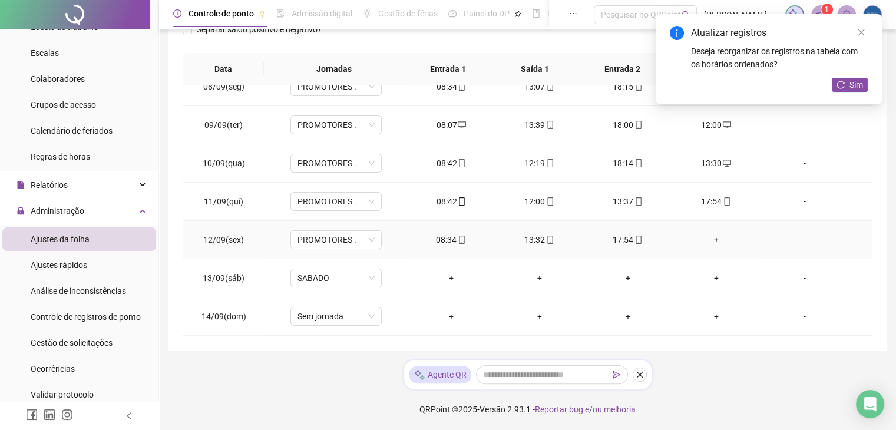
click at [714, 233] on div "+" at bounding box center [715, 239] width 69 height 13
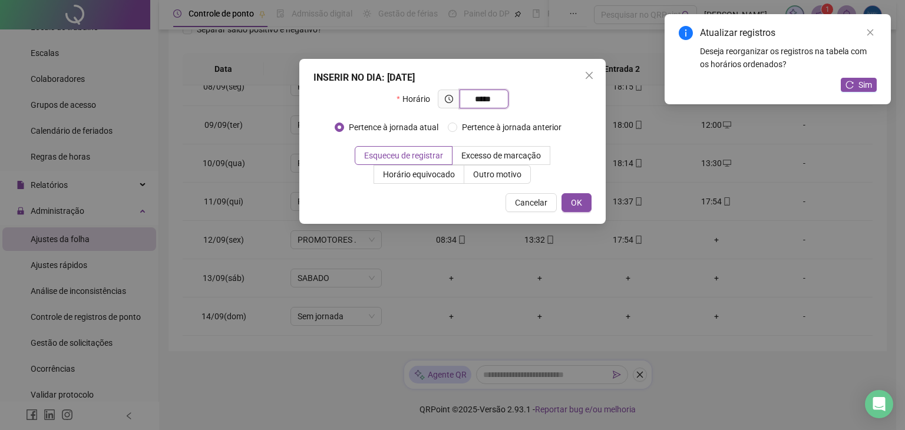
type input "*****"
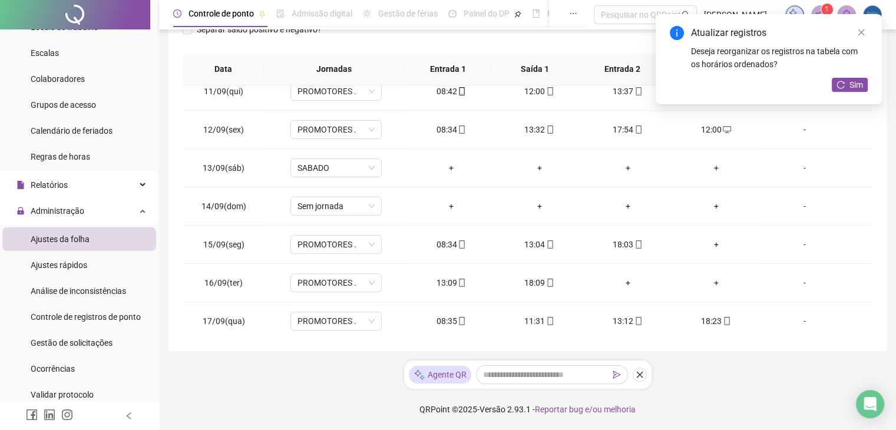
scroll to position [466, 0]
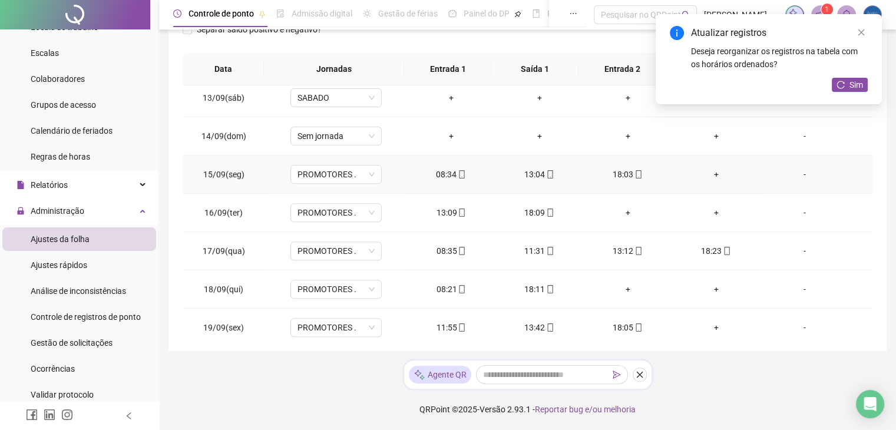
click at [709, 174] on div "+" at bounding box center [715, 174] width 69 height 13
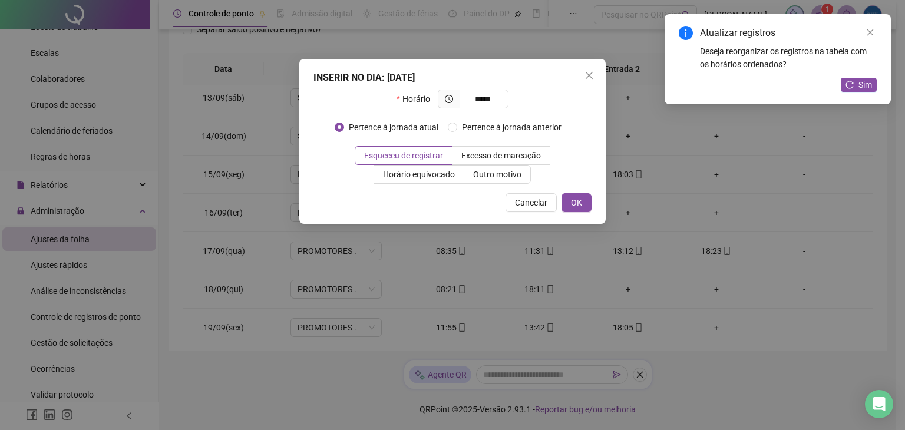
type input "*****"
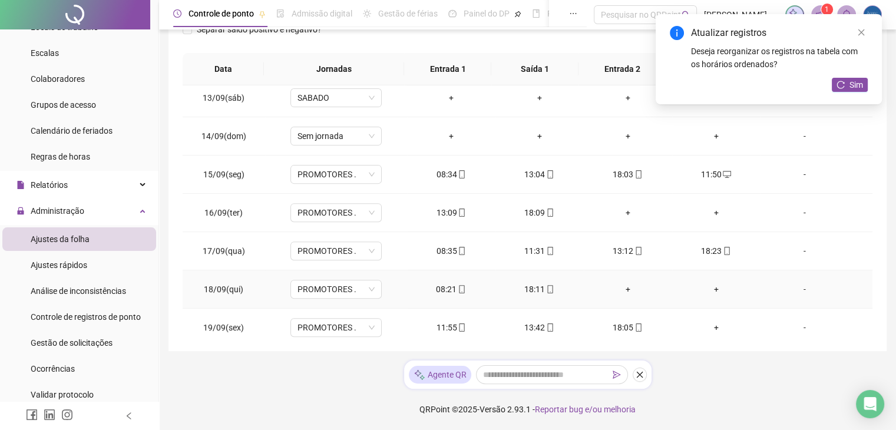
click at [623, 286] on div "+" at bounding box center [627, 289] width 69 height 13
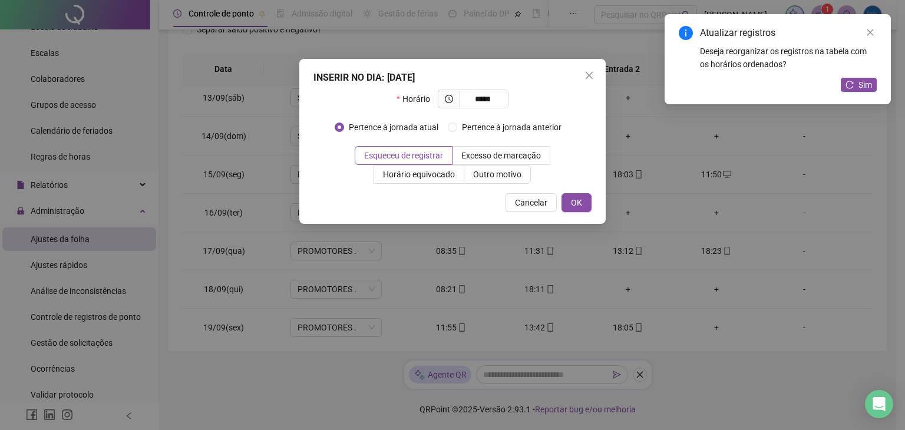
type input "*****"
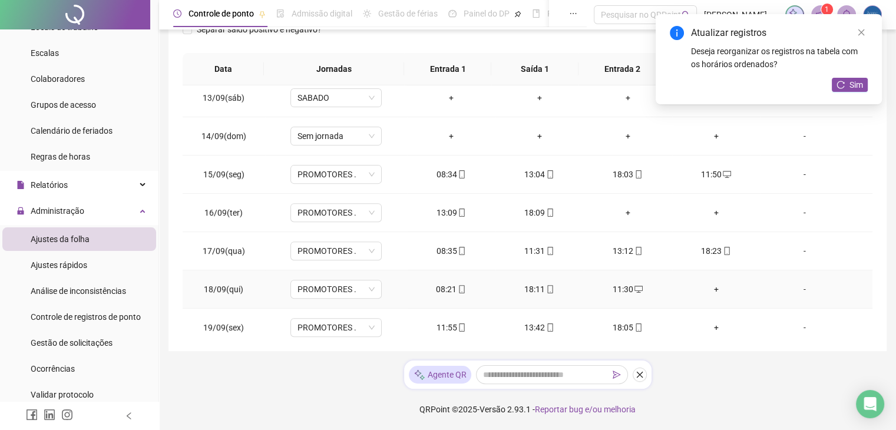
click at [710, 287] on div "+" at bounding box center [715, 289] width 69 height 13
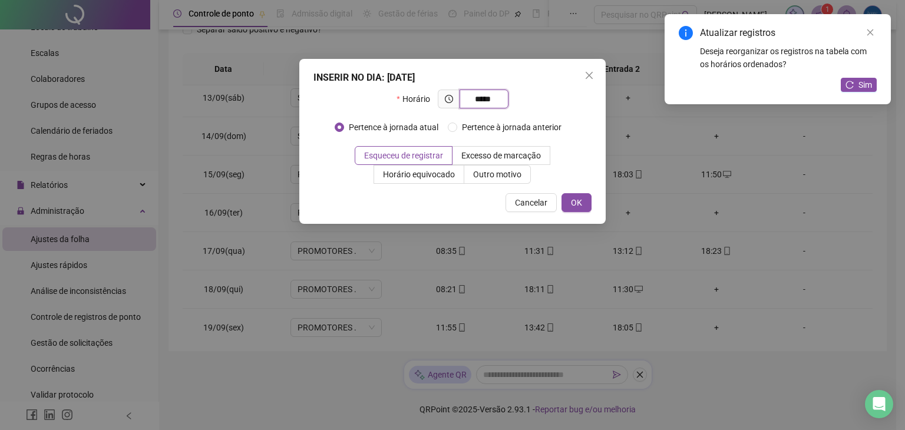
type input "*****"
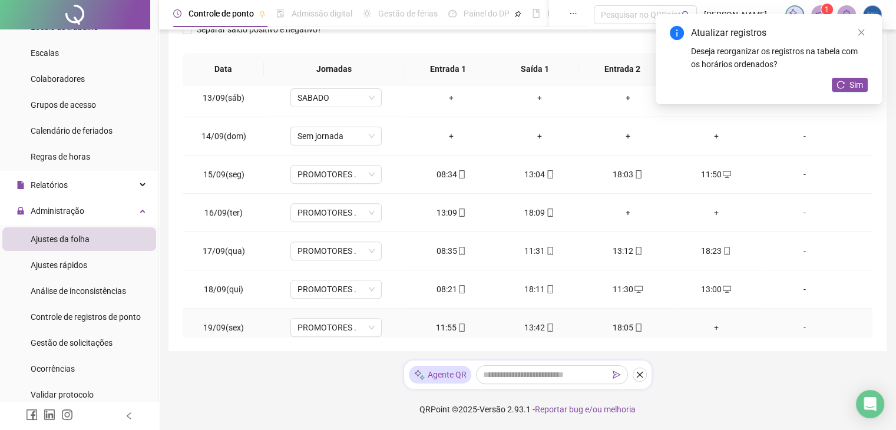
click at [713, 326] on div "+" at bounding box center [715, 327] width 69 height 13
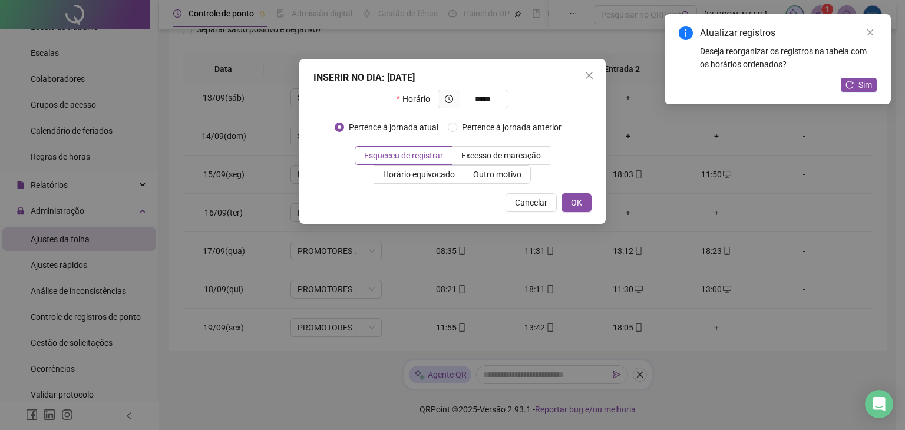
type input "*****"
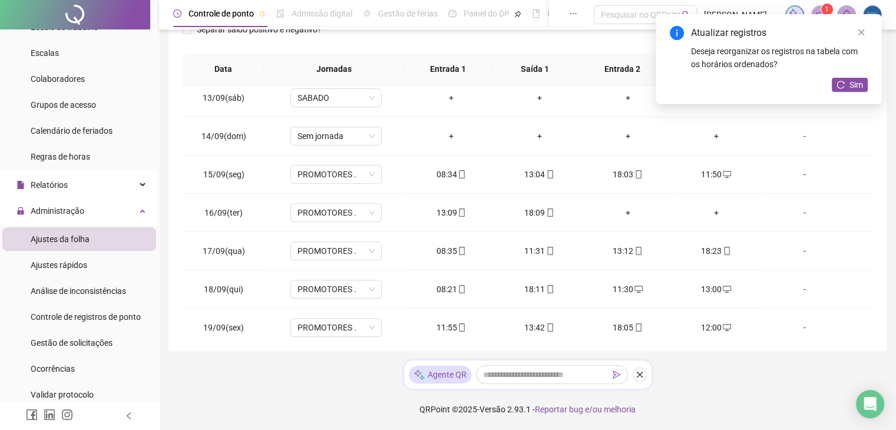
scroll to position [549, 0]
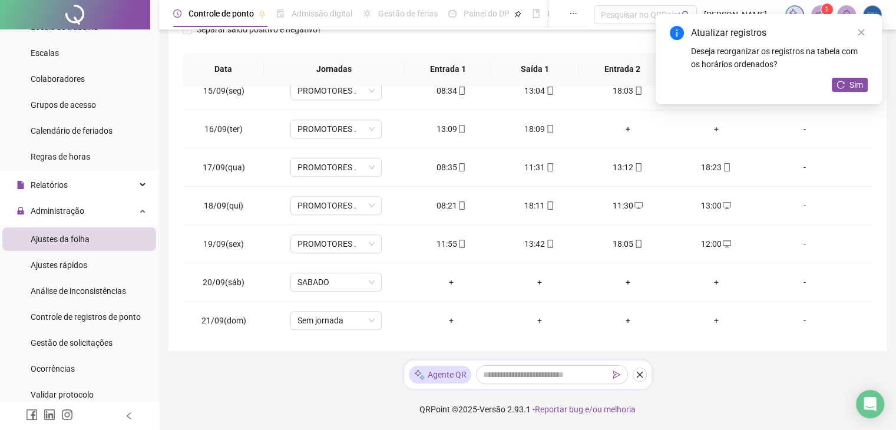
click at [829, 82] on div "Atualizar registros Deseja reorganizar os registros na tabela com os horários o…" at bounding box center [768, 59] width 226 height 90
click at [846, 82] on button "Sim" at bounding box center [849, 85] width 36 height 14
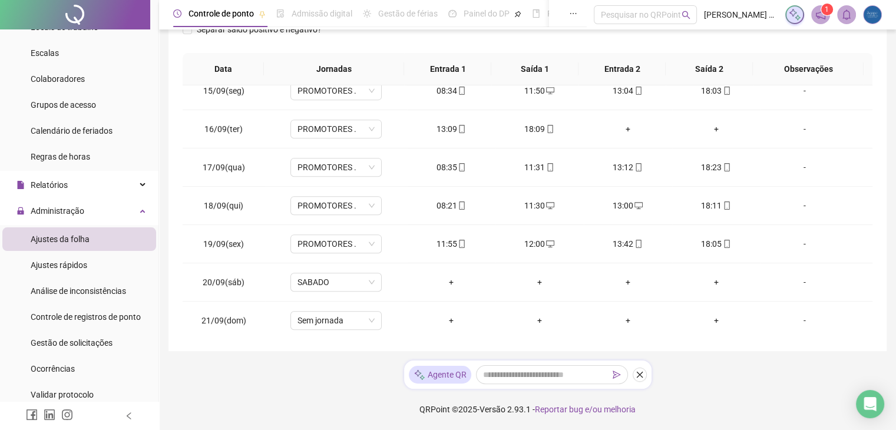
scroll to position [0, 0]
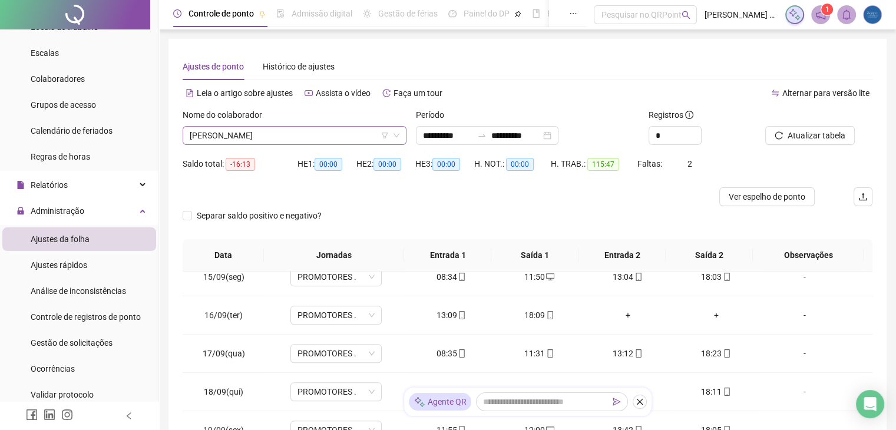
click at [246, 137] on span "[PERSON_NAME]" at bounding box center [295, 136] width 210 height 18
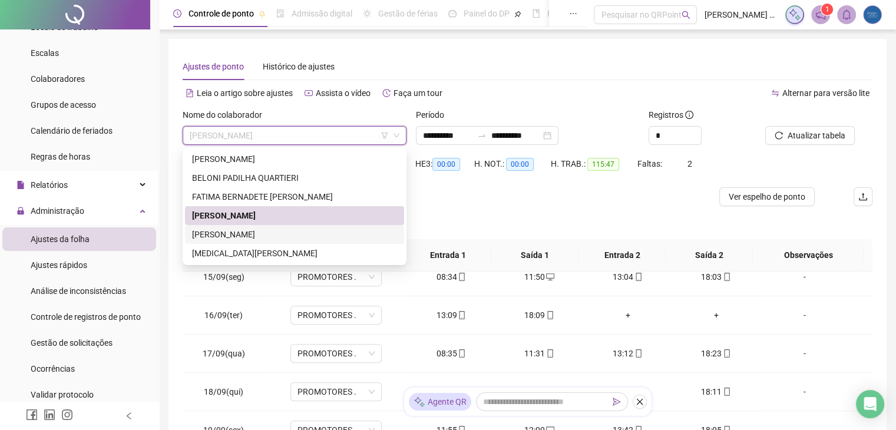
click at [236, 237] on div "[PERSON_NAME]" at bounding box center [294, 234] width 205 height 13
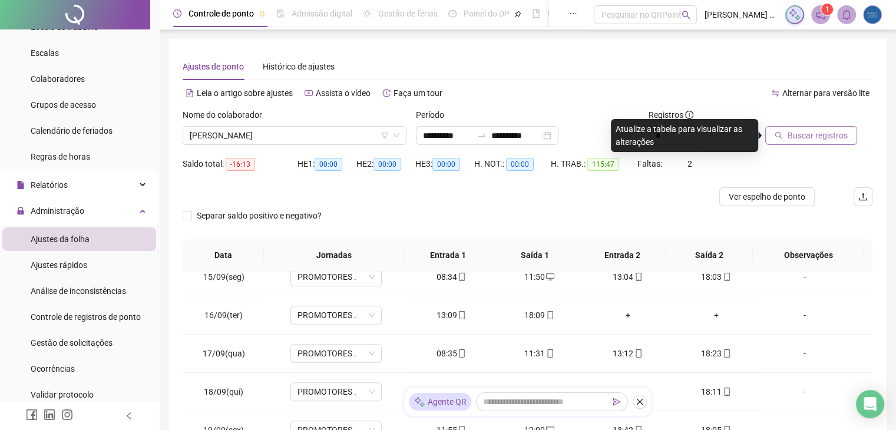
click at [826, 132] on span "Buscar registros" at bounding box center [817, 135] width 60 height 13
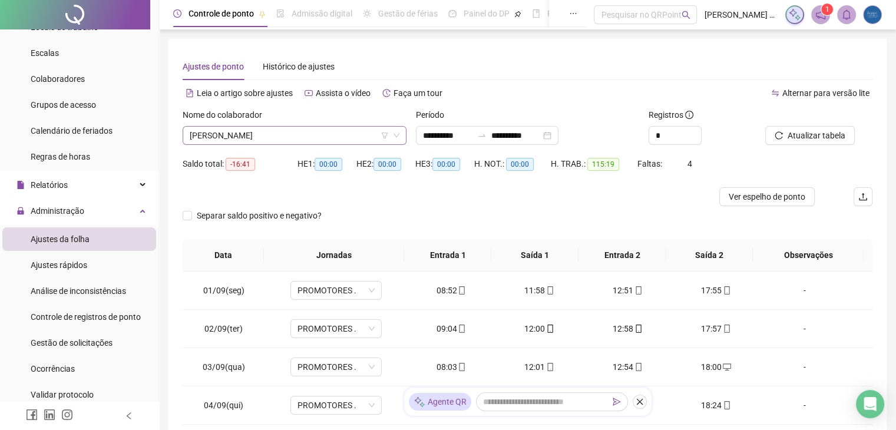
click at [304, 137] on span "[PERSON_NAME]" at bounding box center [295, 136] width 210 height 18
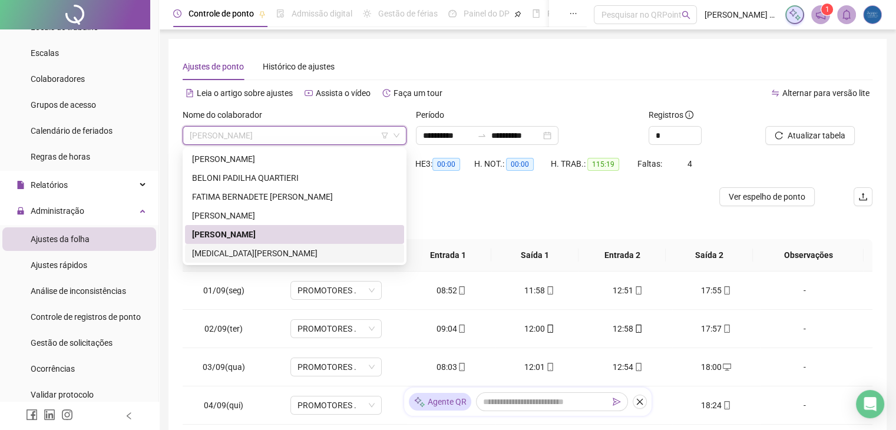
click at [239, 251] on div "[MEDICAL_DATA][PERSON_NAME]" at bounding box center [294, 253] width 205 height 13
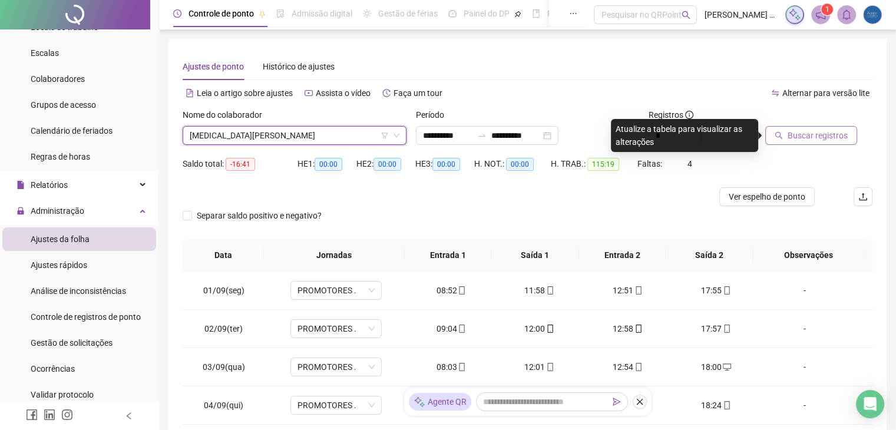
click at [814, 132] on span "Buscar registros" at bounding box center [817, 135] width 60 height 13
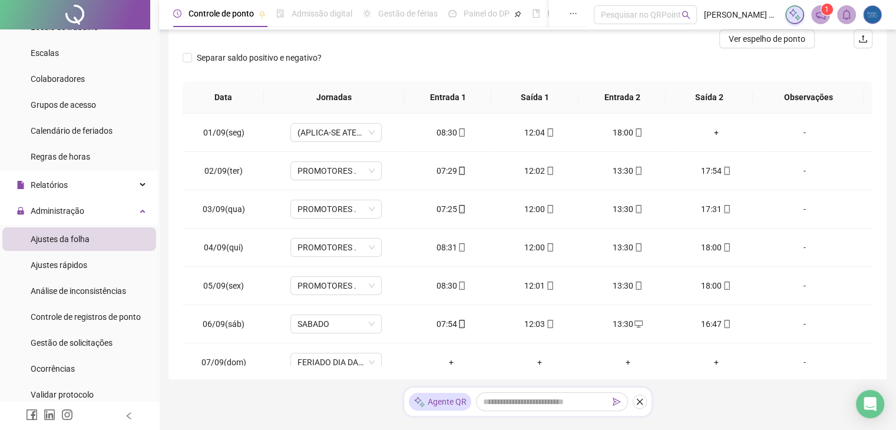
scroll to position [184, 0]
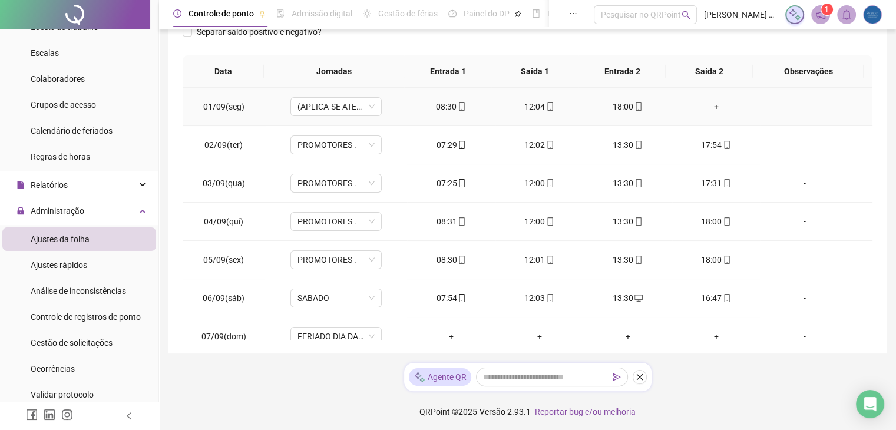
click at [710, 105] on div "+" at bounding box center [715, 106] width 69 height 13
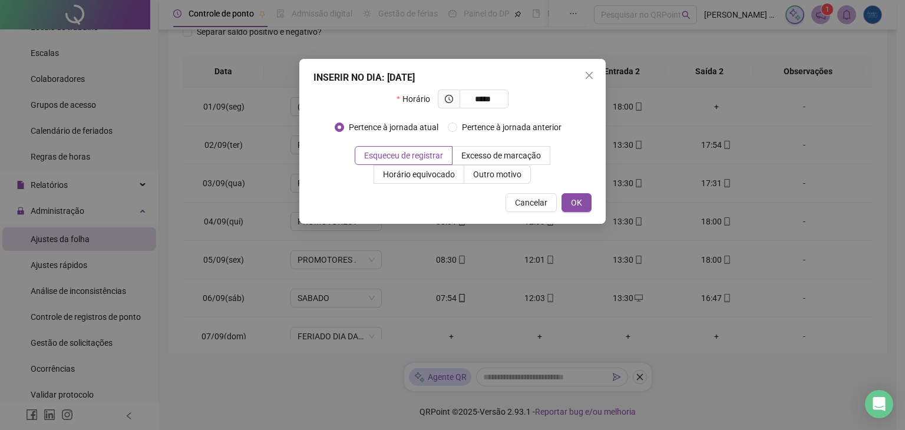
type input "*****"
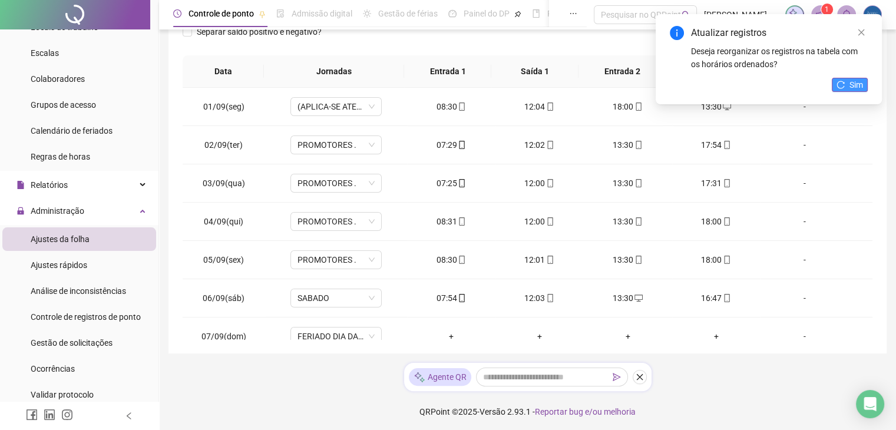
click at [831, 79] on div "Atualizar registros Deseja reorganizar os registros na tabela com os horários o…" at bounding box center [768, 59] width 226 height 90
click at [841, 85] on icon "reload" at bounding box center [840, 85] width 8 height 8
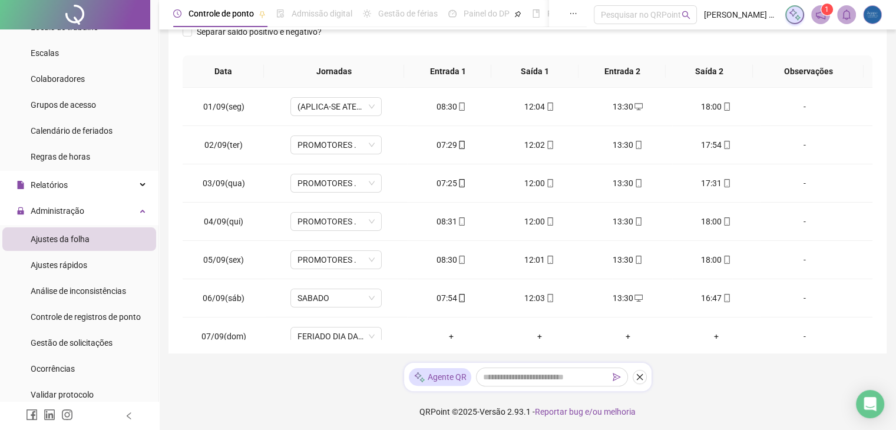
click at [870, 139] on div "01/09(seg) (APLICA-SE ATESTADO) 08:30 12:04 13:30 18:00 [DATE](ter) PROMOTORES …" at bounding box center [528, 213] width 690 height 251
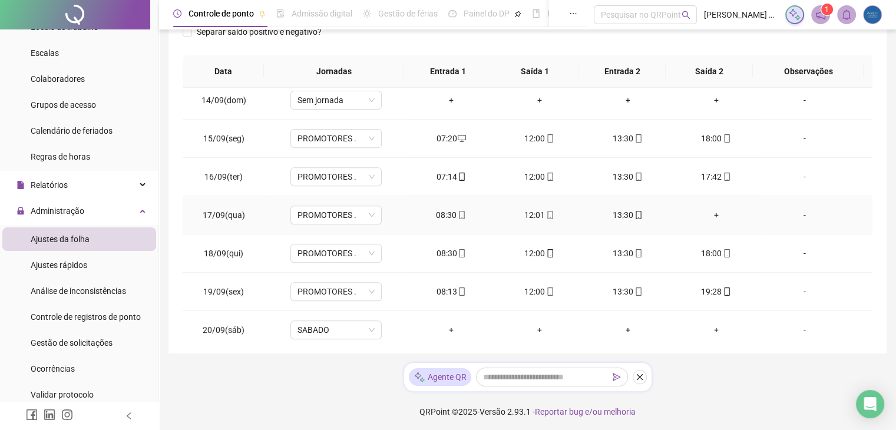
click at [706, 211] on div "+" at bounding box center [715, 214] width 69 height 13
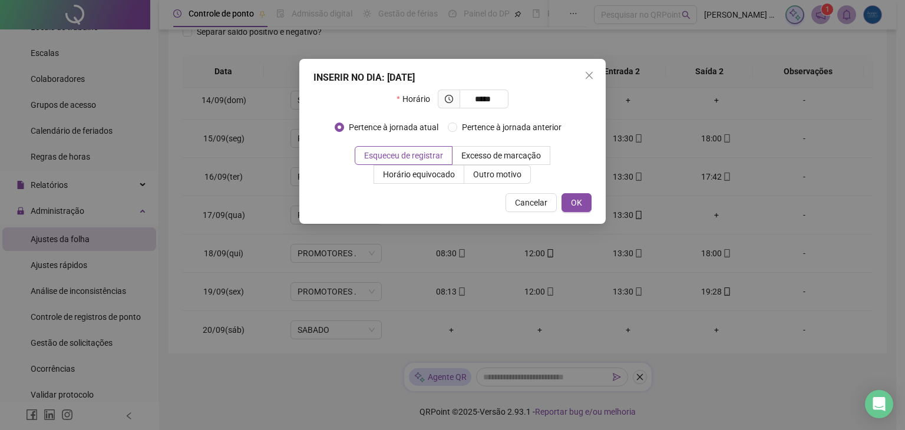
type input "*****"
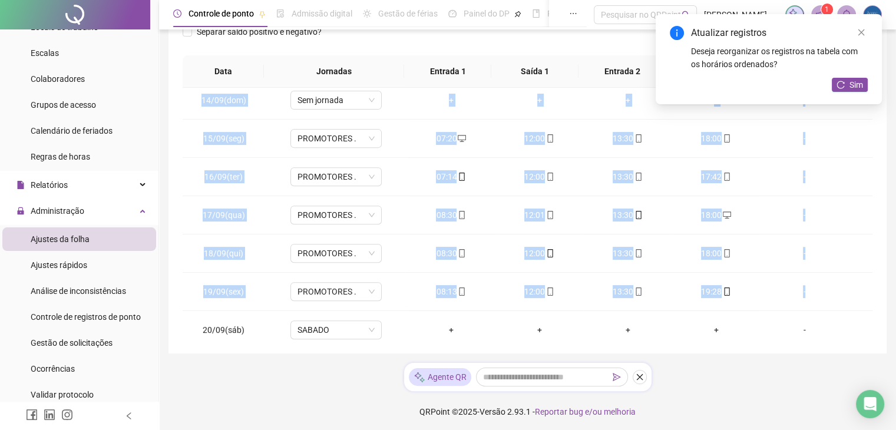
drag, startPoint x: 862, startPoint y: 288, endPoint x: 867, endPoint y: 317, distance: 29.2
click at [867, 317] on div "01/09(seg) (APLICA-SE ATESTADO) 08:30 12:04 13:30 18:00 [DATE](ter) PROMOTORES …" at bounding box center [528, 213] width 690 height 251
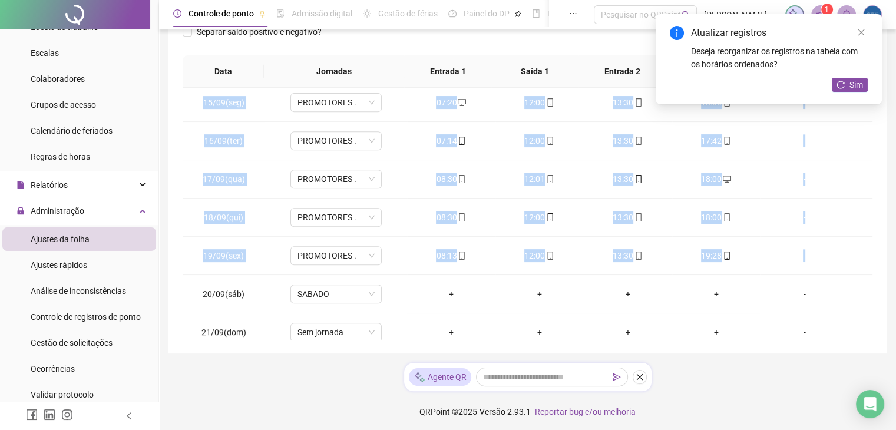
scroll to position [549, 0]
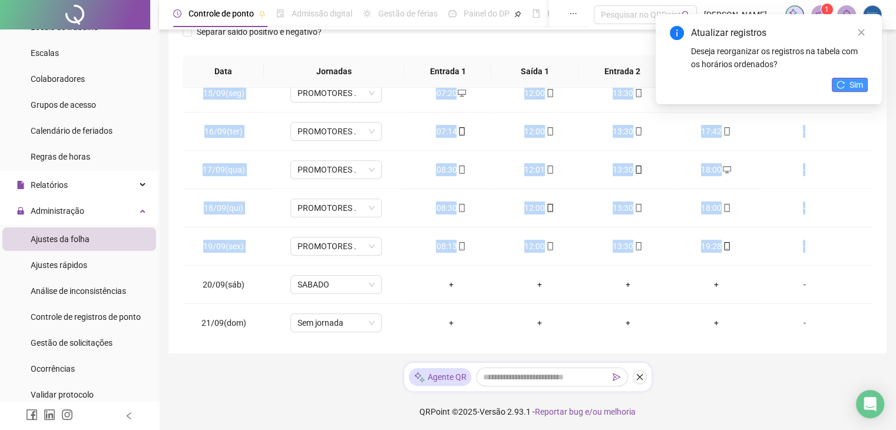
click at [841, 83] on icon "reload" at bounding box center [840, 85] width 8 height 8
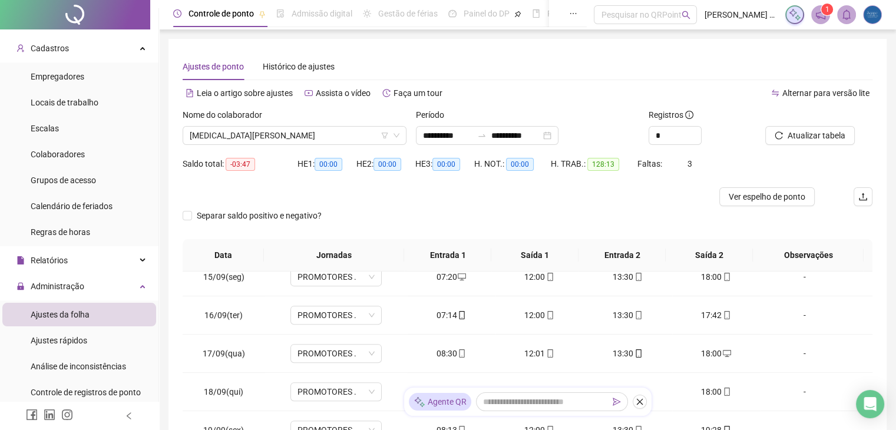
scroll to position [0, 0]
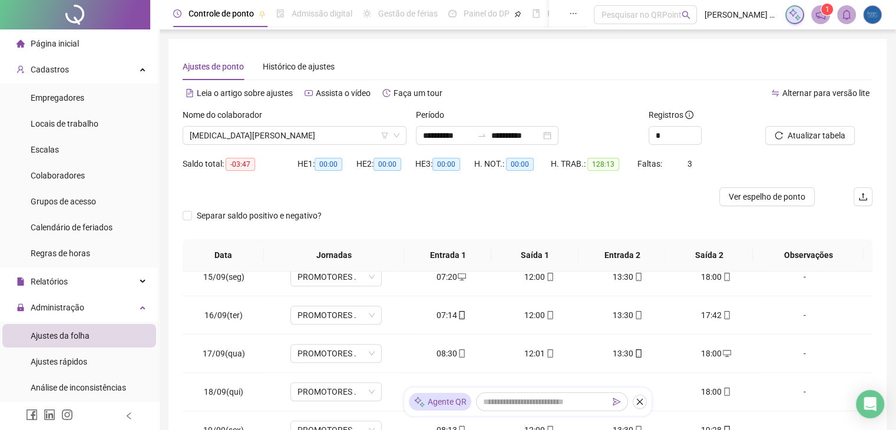
click at [69, 43] on span "Página inicial" at bounding box center [55, 43] width 48 height 9
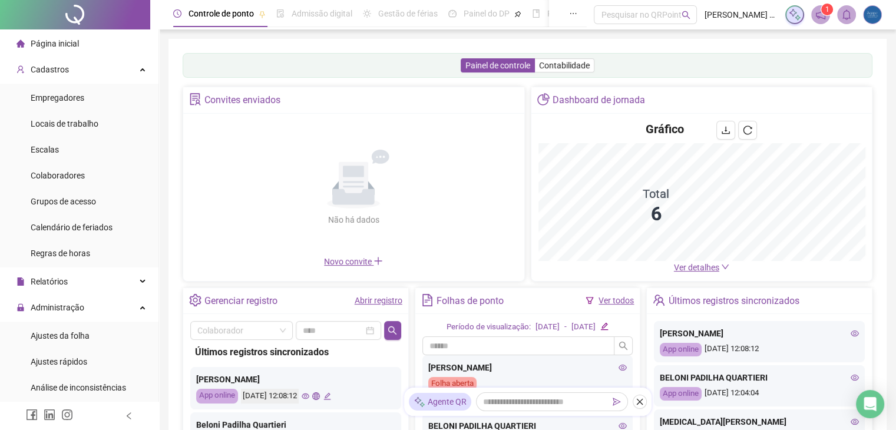
click at [695, 261] on span "Ver detalhes" at bounding box center [701, 267] width 55 height 13
click at [701, 267] on span "Ver detalhes" at bounding box center [696, 267] width 45 height 9
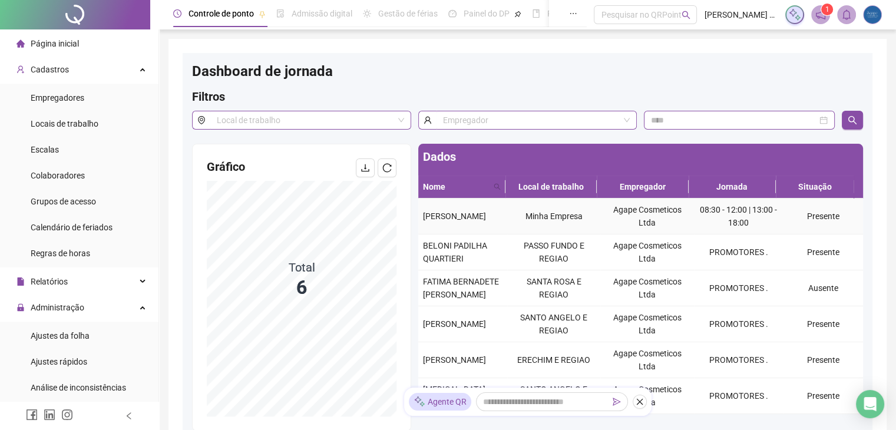
click at [436, 221] on span "[PERSON_NAME]" at bounding box center [454, 215] width 63 height 9
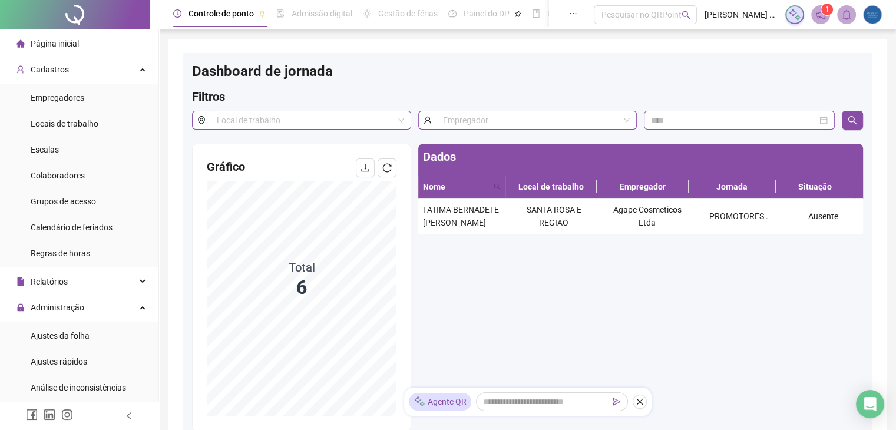
click at [55, 37] on div "Página inicial" at bounding box center [47, 44] width 62 height 24
